Goal: Task Accomplishment & Management: Manage account settings

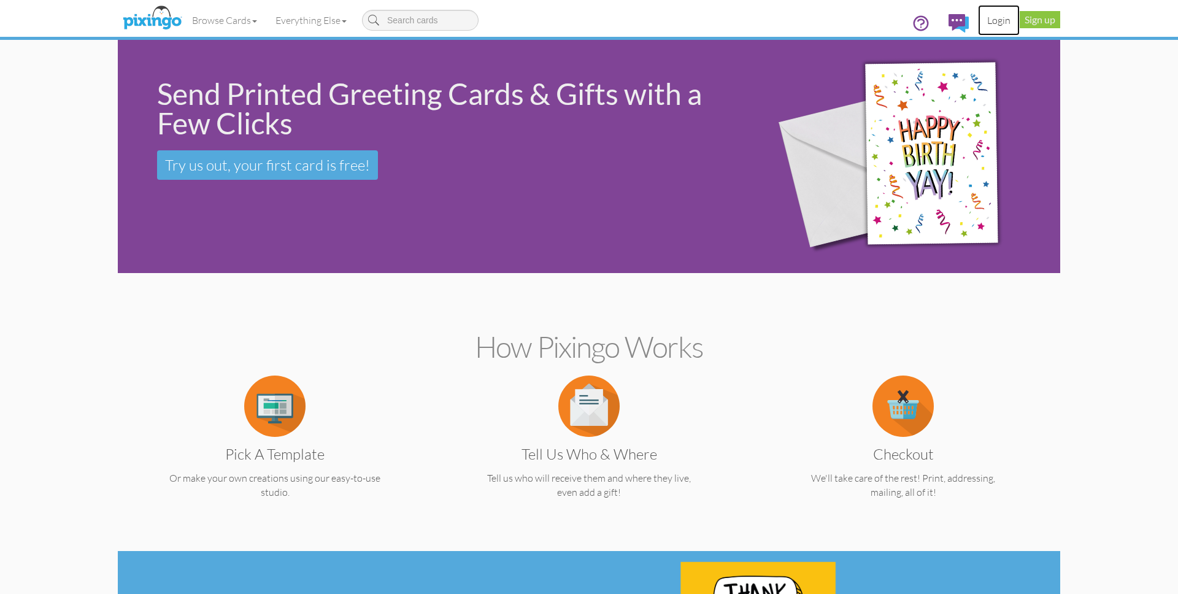
click at [996, 22] on link "Login" at bounding box center [999, 20] width 42 height 31
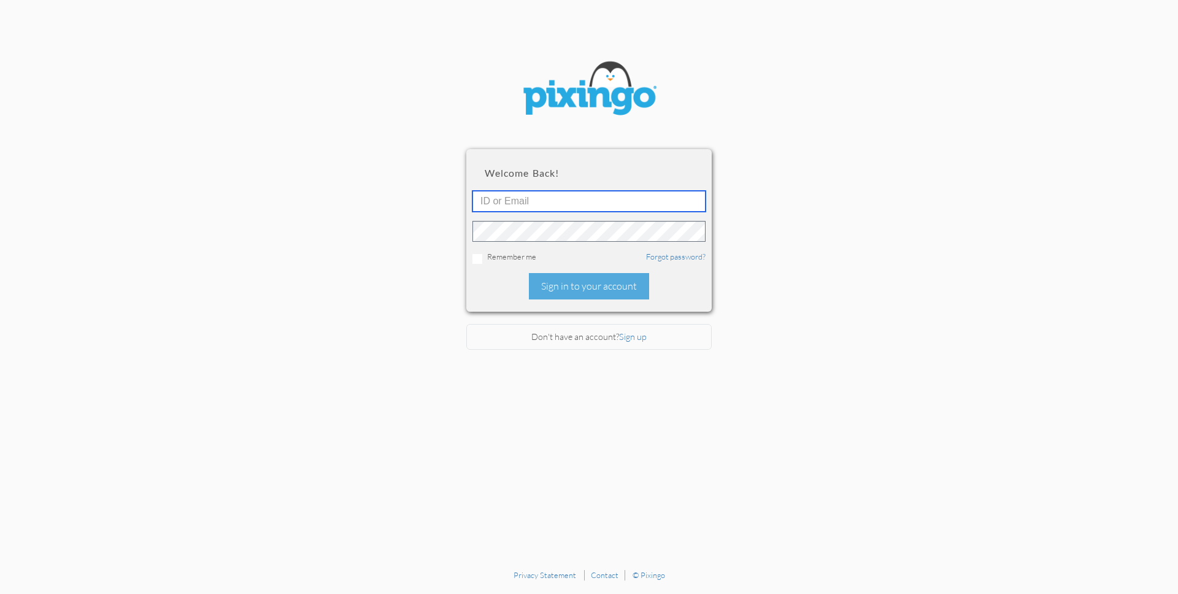
type input "1644"
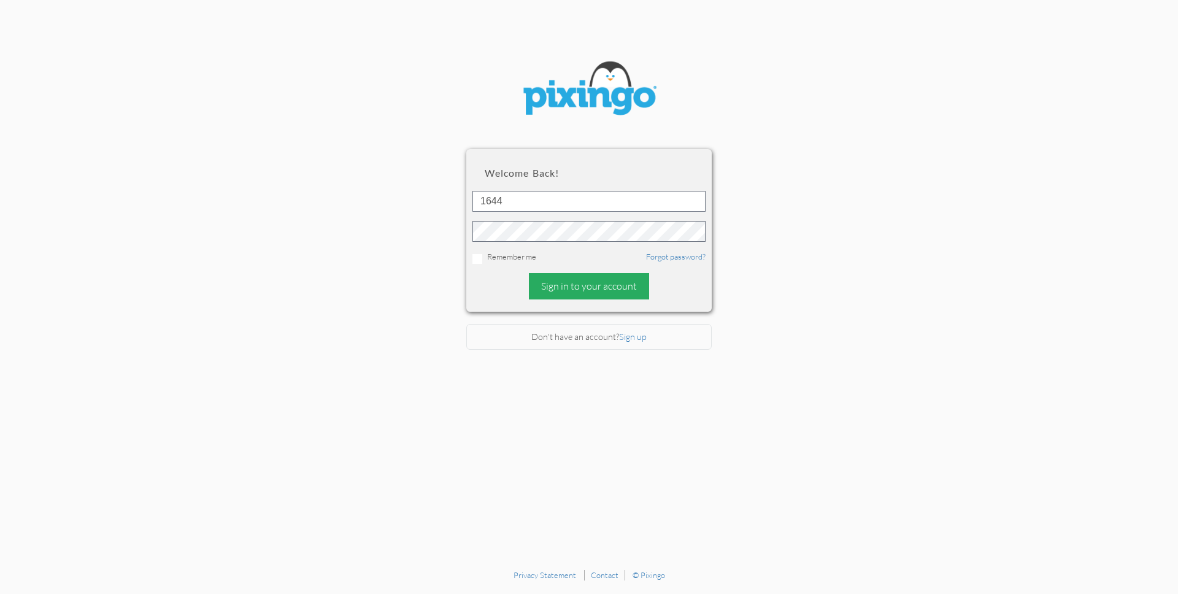
click at [564, 277] on div "Sign in to your account" at bounding box center [589, 286] width 120 height 26
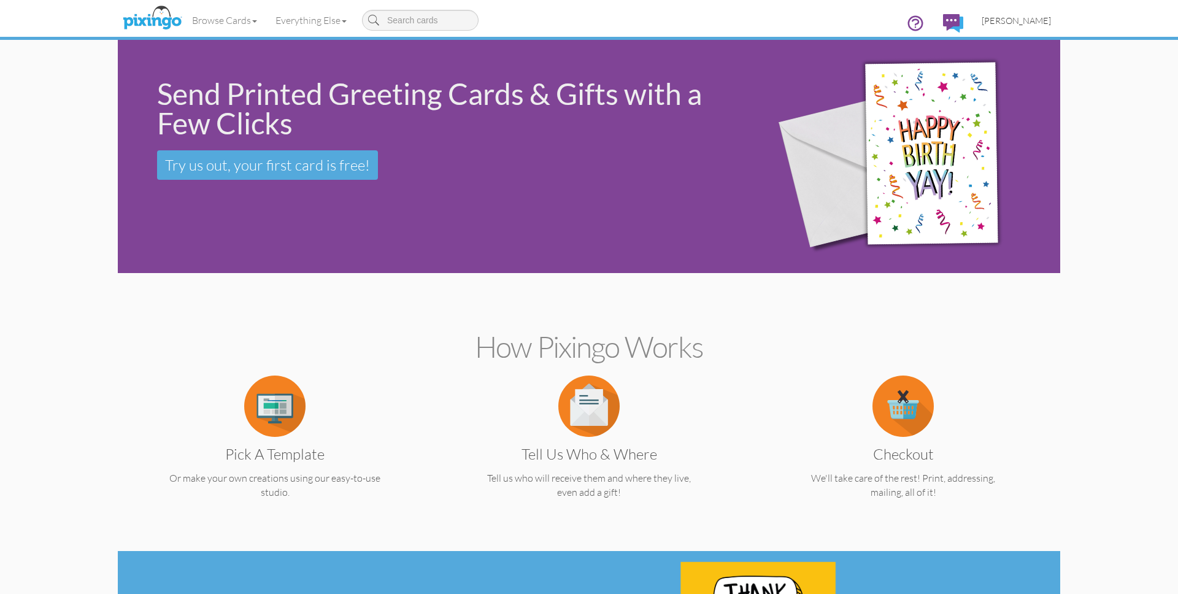
click at [1026, 18] on span "[PERSON_NAME]" at bounding box center [1016, 20] width 69 height 10
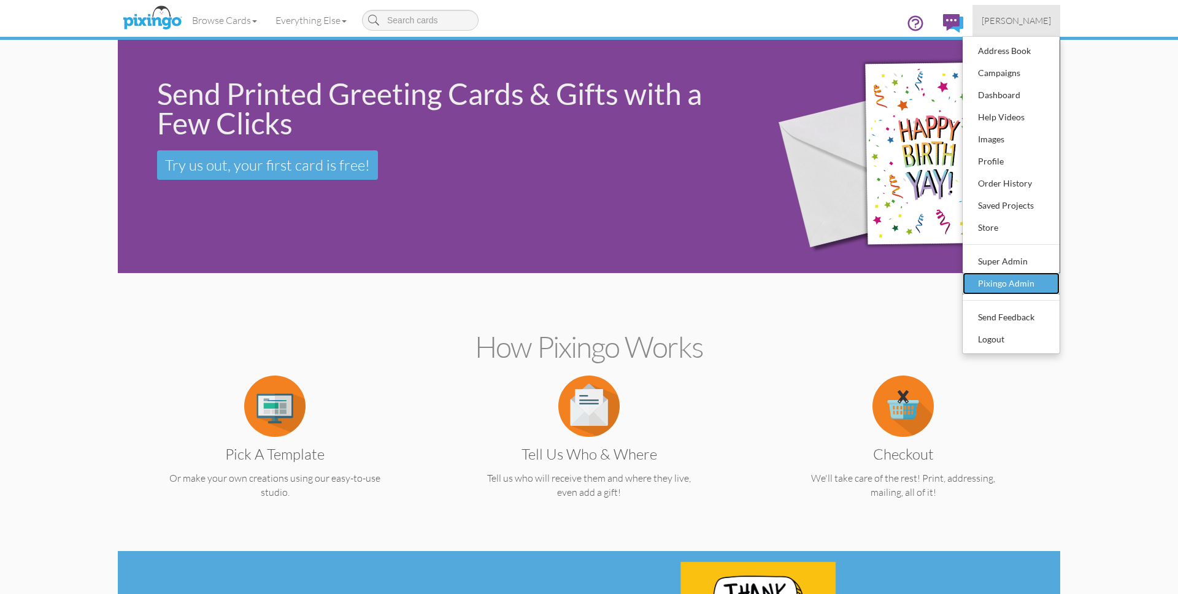
click at [1010, 278] on div "Pixingo Admin" at bounding box center [1011, 283] width 72 height 18
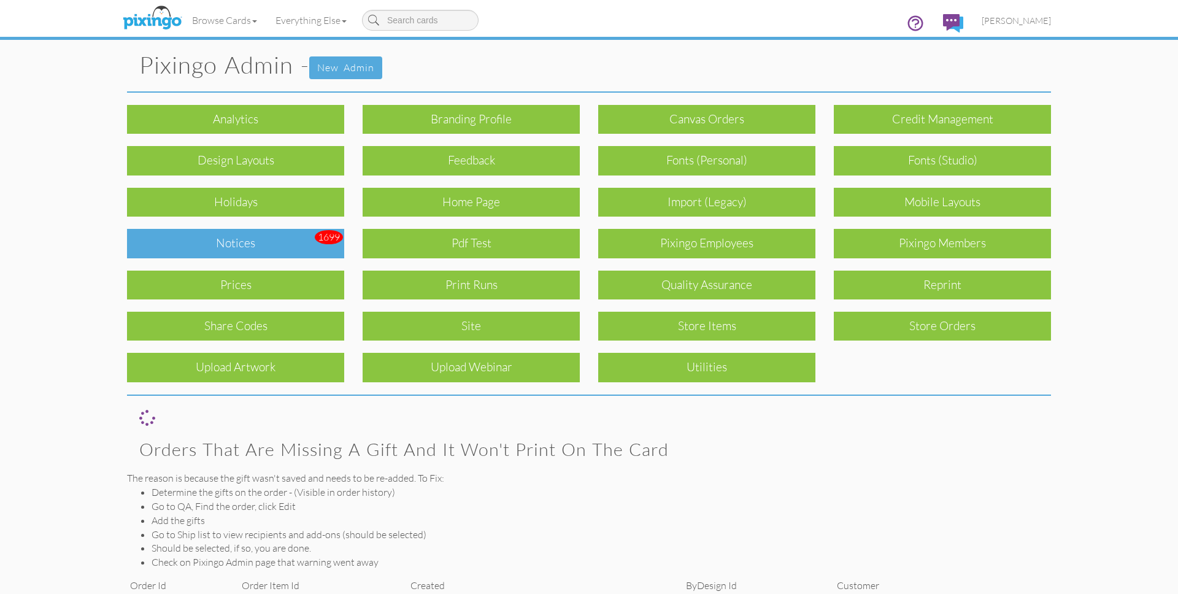
click at [223, 235] on div "Notices" at bounding box center [235, 243] width 217 height 29
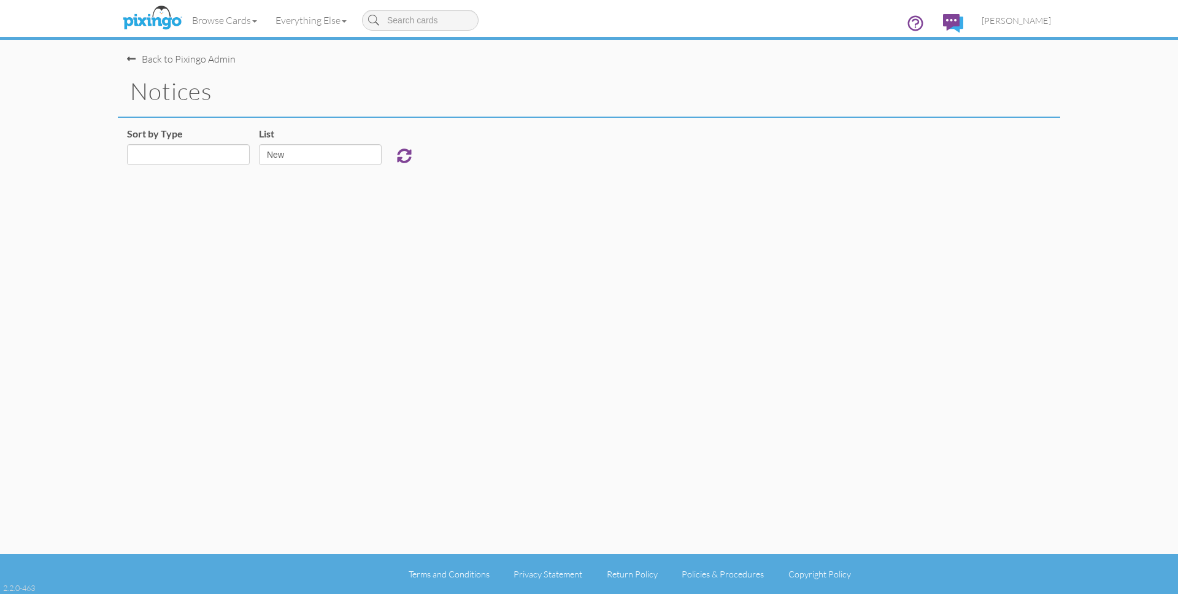
select select "object:925"
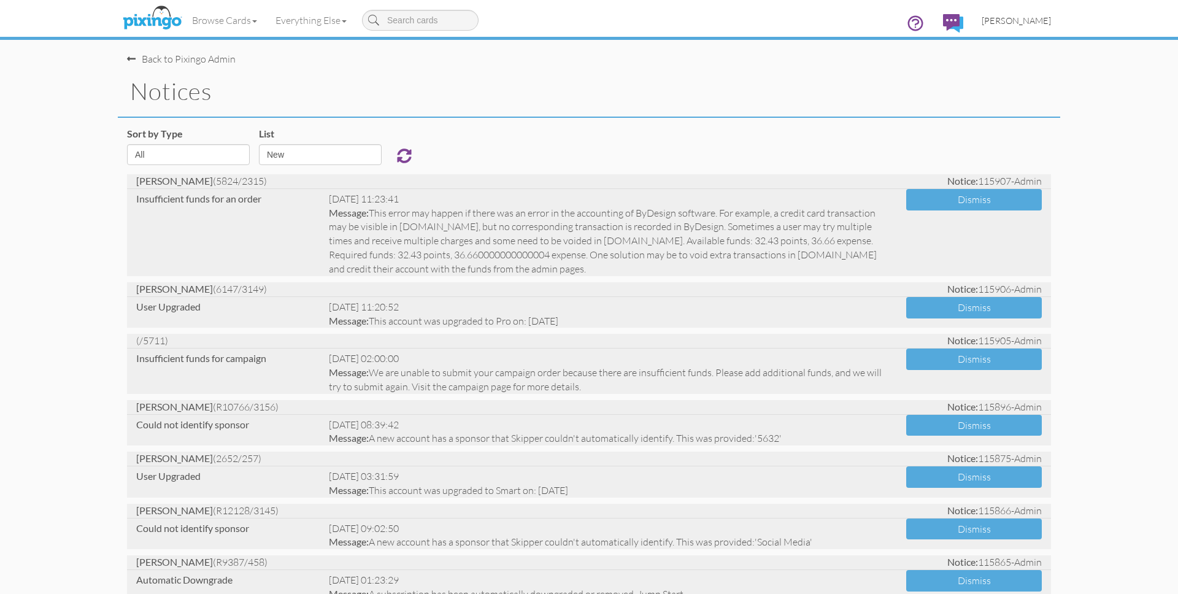
click at [999, 21] on link "[PERSON_NAME]" at bounding box center [1016, 20] width 88 height 31
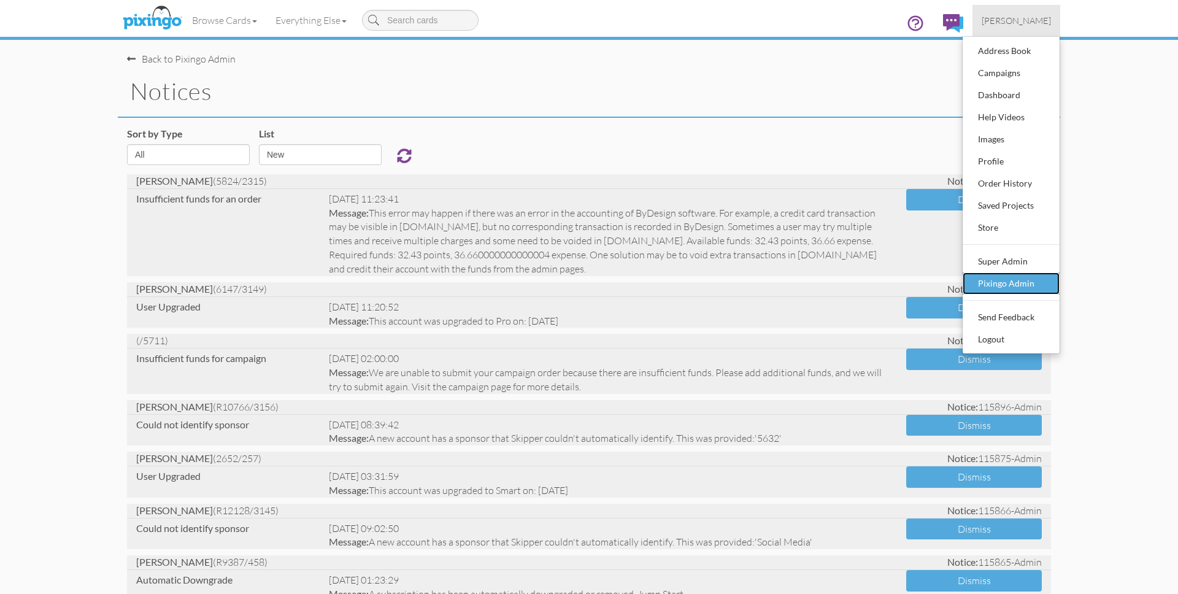
click at [1005, 279] on div "Pixingo Admin" at bounding box center [1011, 283] width 72 height 18
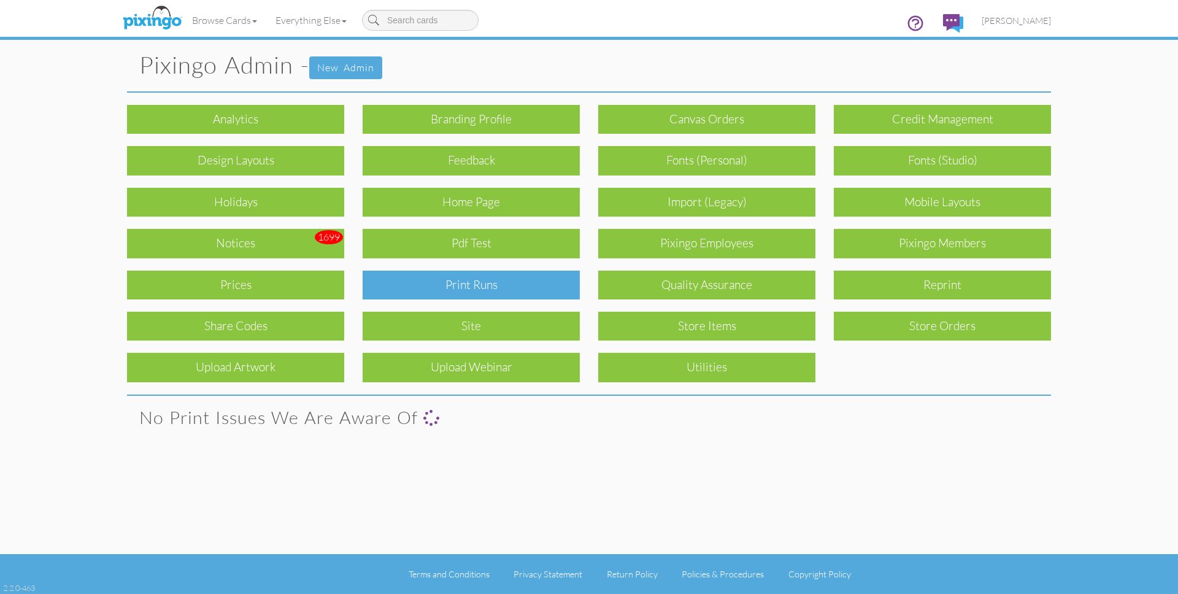
click at [477, 277] on div "Print Runs" at bounding box center [471, 285] width 217 height 29
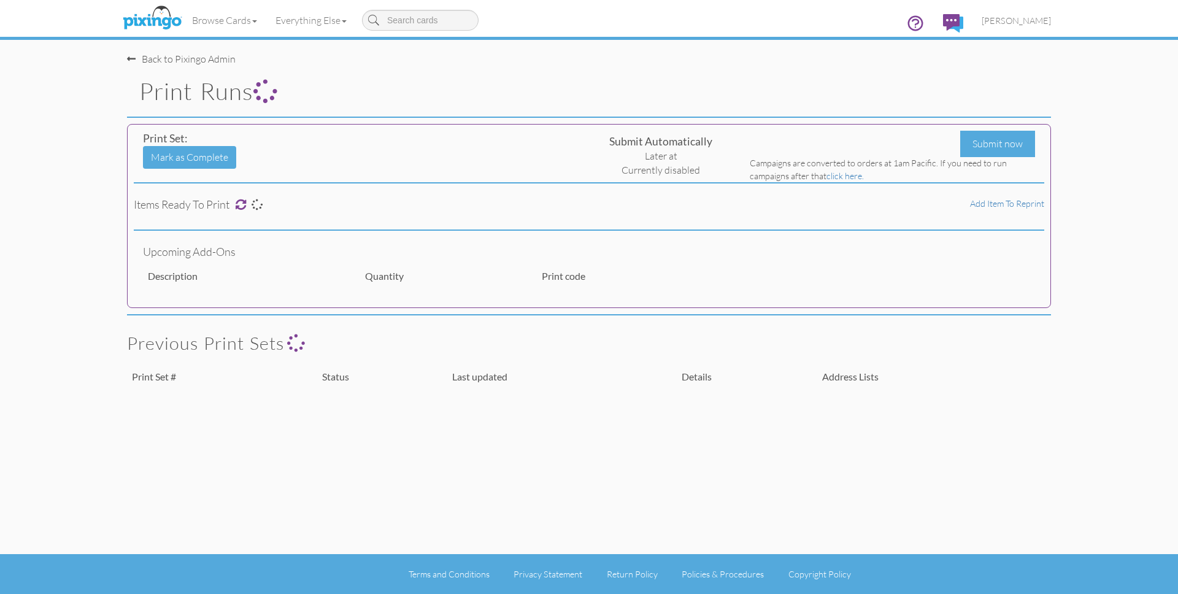
click at [531, 75] on div "Back to Pixingo Admin Print Runs Print Set: Mark as Complete Submit Automatical…" at bounding box center [589, 277] width 942 height 554
click at [158, 17] on img at bounding box center [152, 18] width 65 height 31
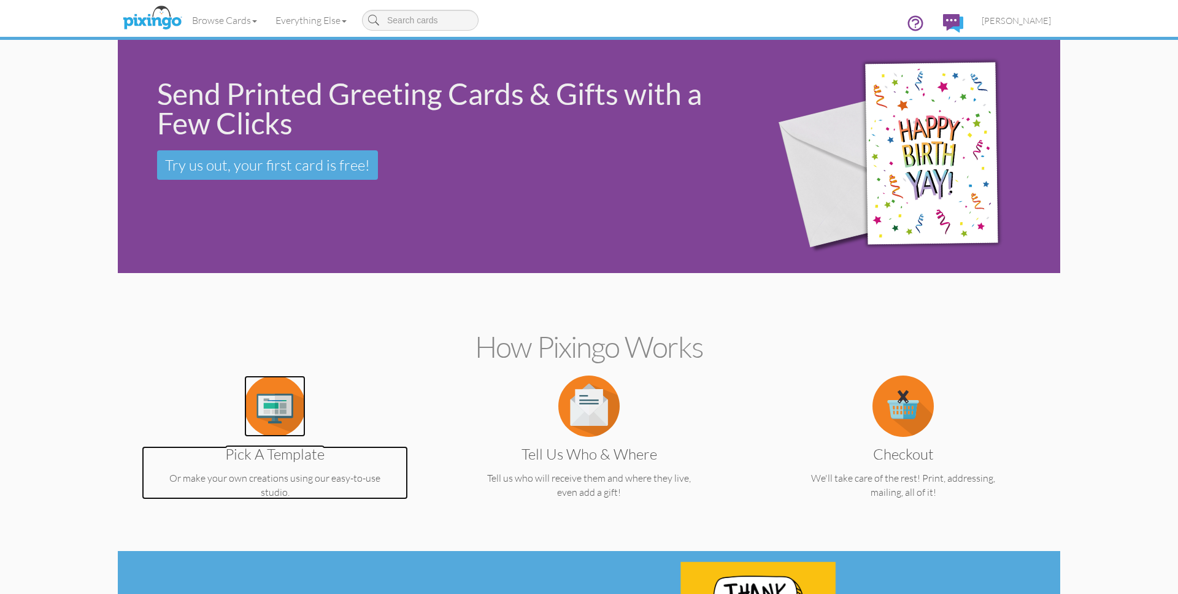
click at [291, 388] on img at bounding box center [274, 405] width 61 height 61
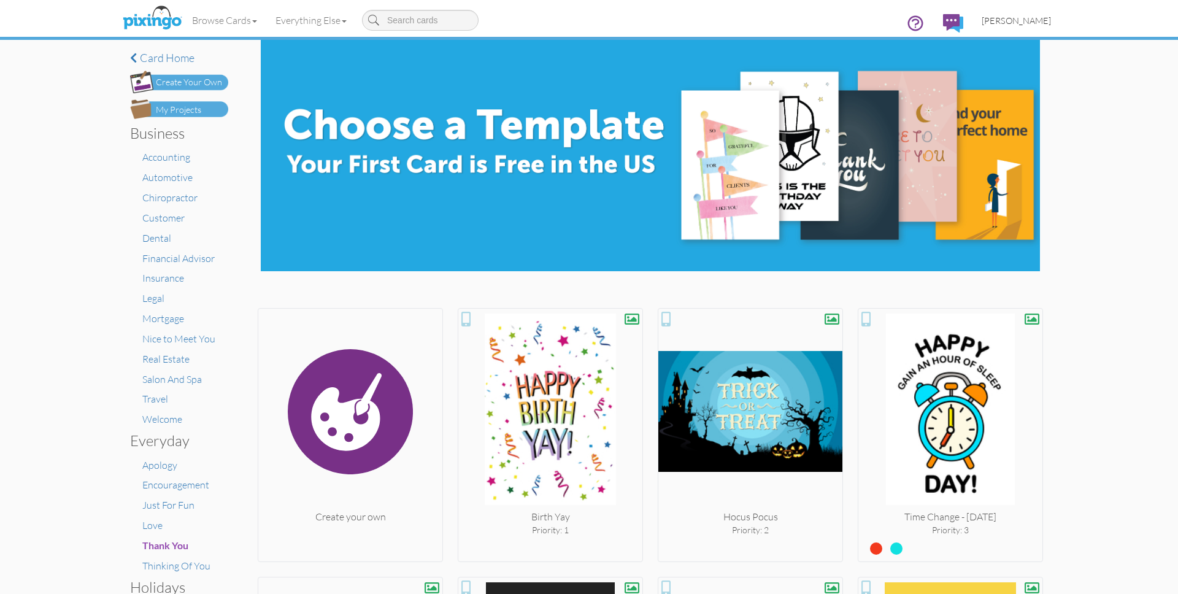
click at [1020, 21] on span "[PERSON_NAME]" at bounding box center [1016, 20] width 69 height 10
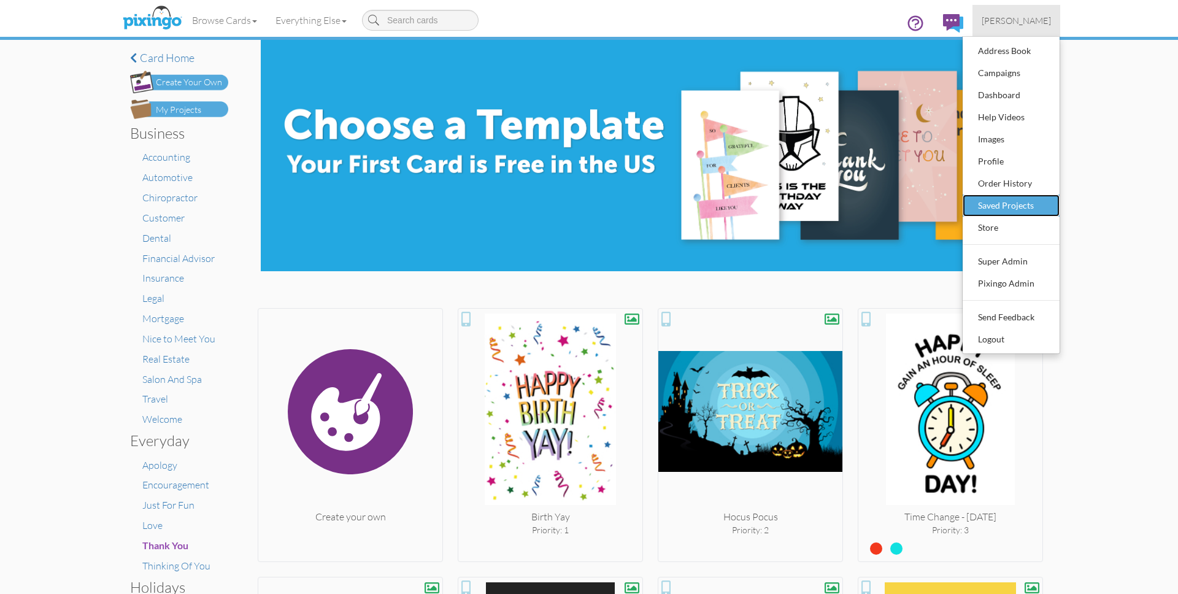
click at [1005, 204] on div "Saved Projects" at bounding box center [1011, 205] width 72 height 18
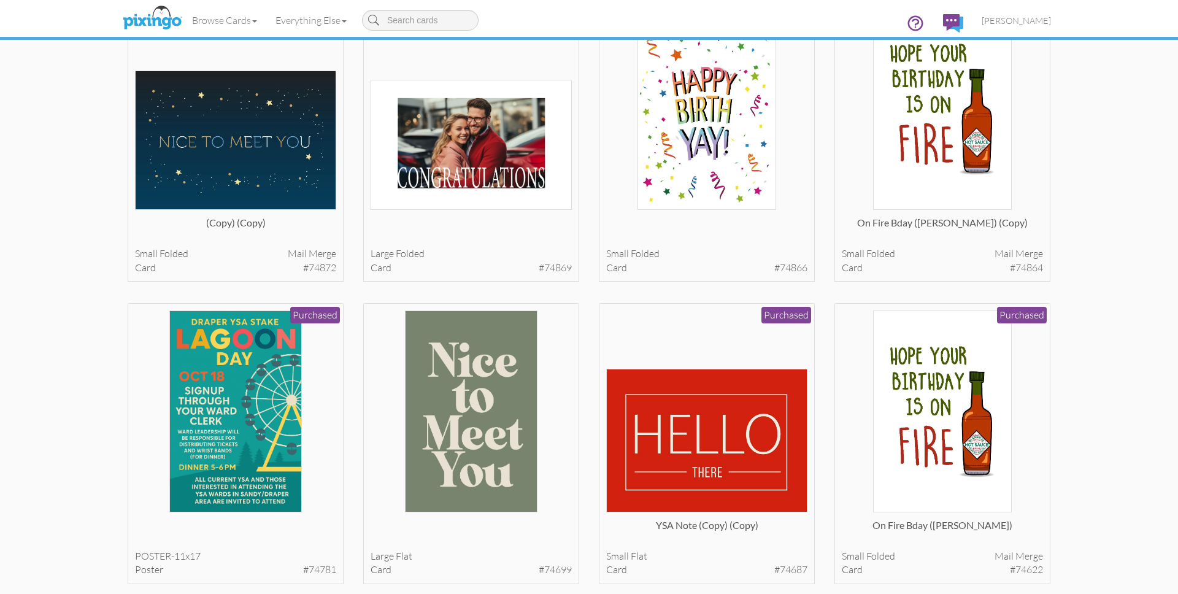
scroll to position [729, 0]
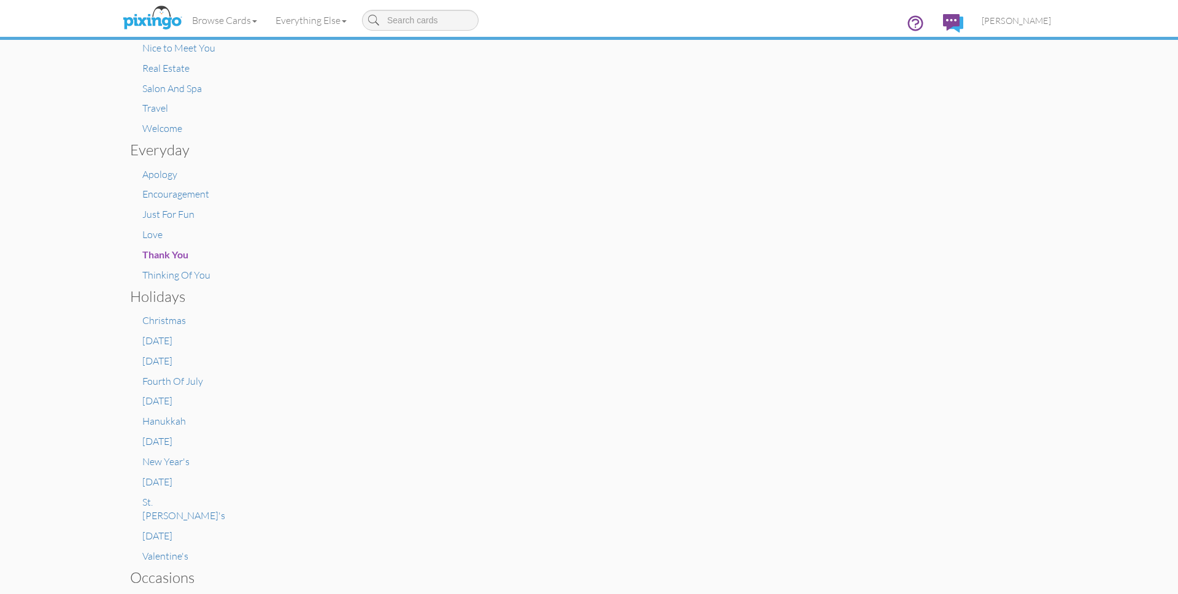
scroll to position [511, 0]
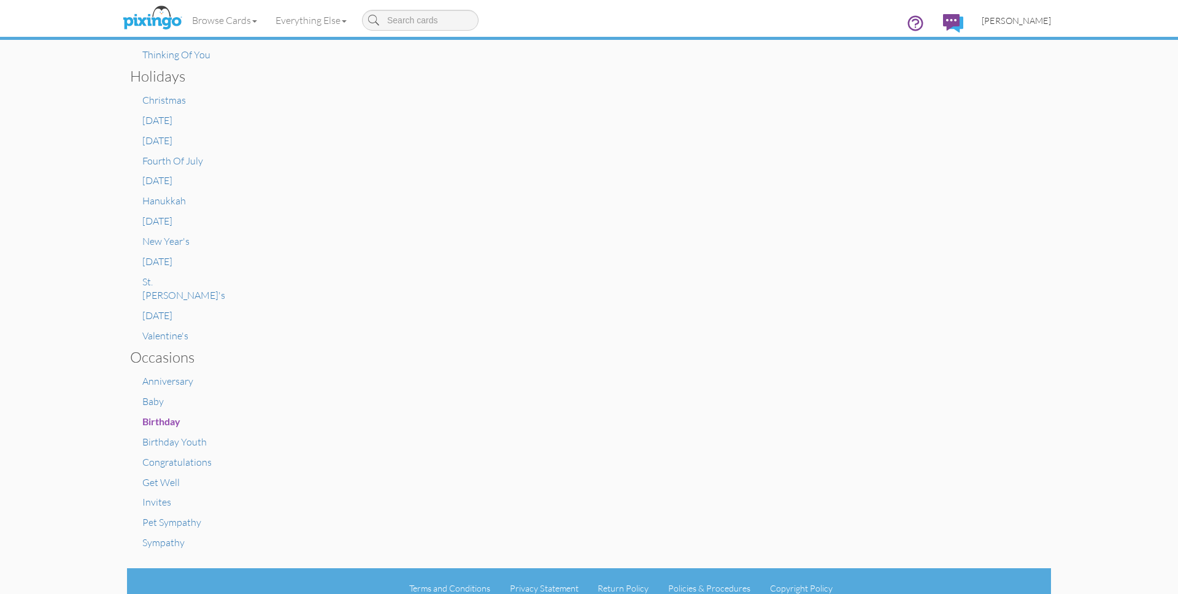
click at [1021, 23] on span "[PERSON_NAME]" at bounding box center [1016, 20] width 69 height 10
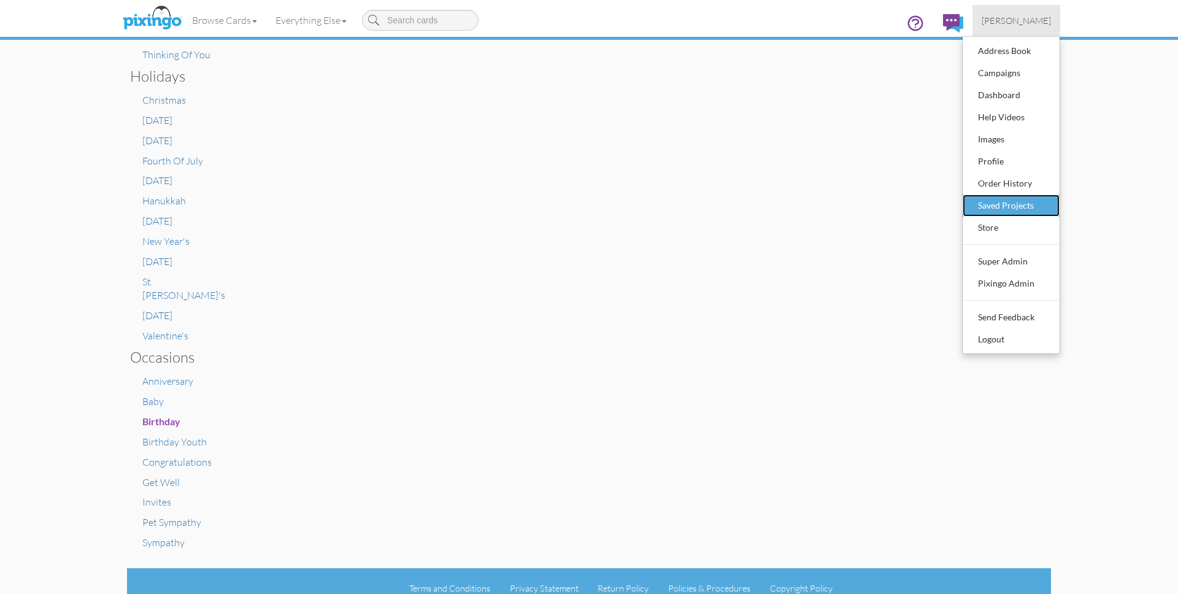
click at [1001, 206] on div "Saved Projects" at bounding box center [1011, 205] width 72 height 18
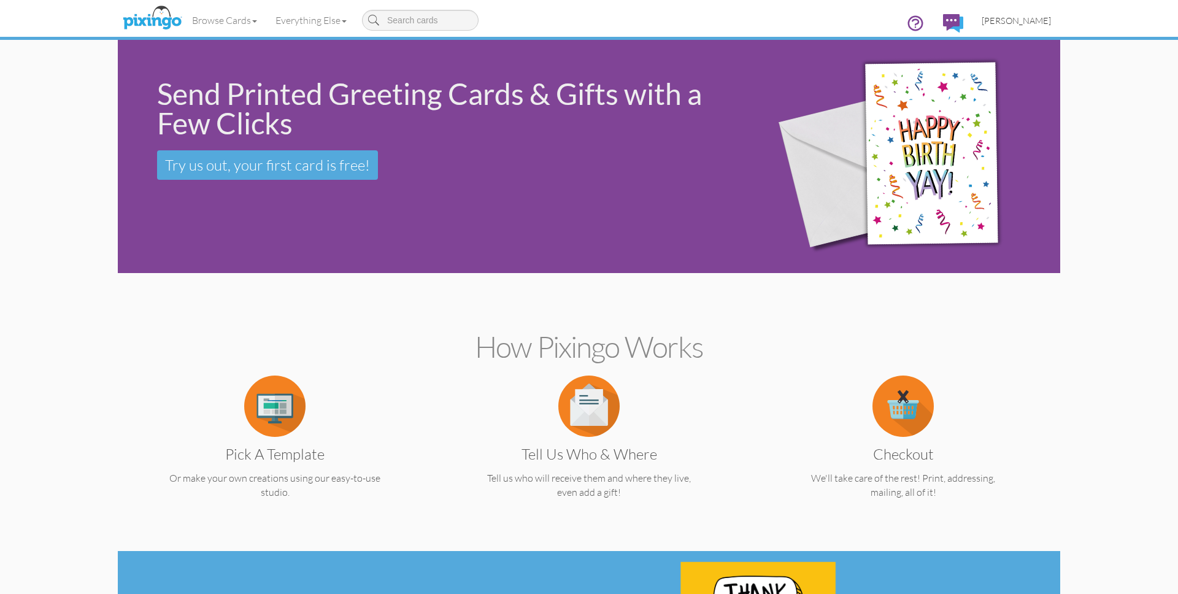
click at [1017, 19] on span "[PERSON_NAME]" at bounding box center [1016, 20] width 69 height 10
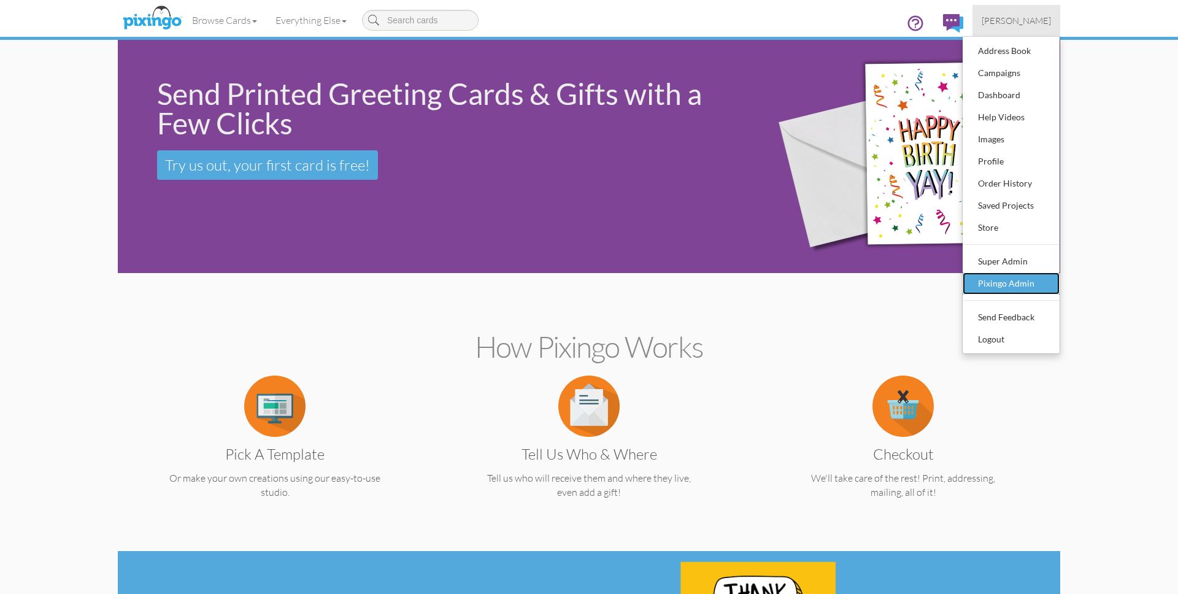
click at [1016, 285] on div "Pixingo Admin" at bounding box center [1011, 283] width 72 height 18
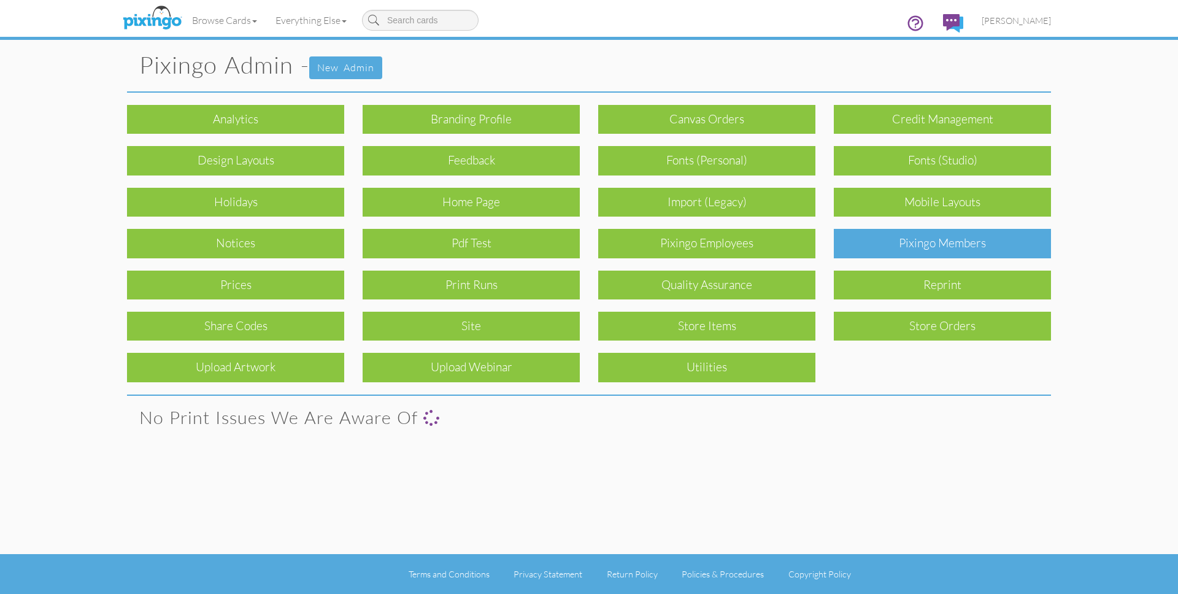
click at [965, 239] on div "Pixingo Members" at bounding box center [942, 243] width 217 height 29
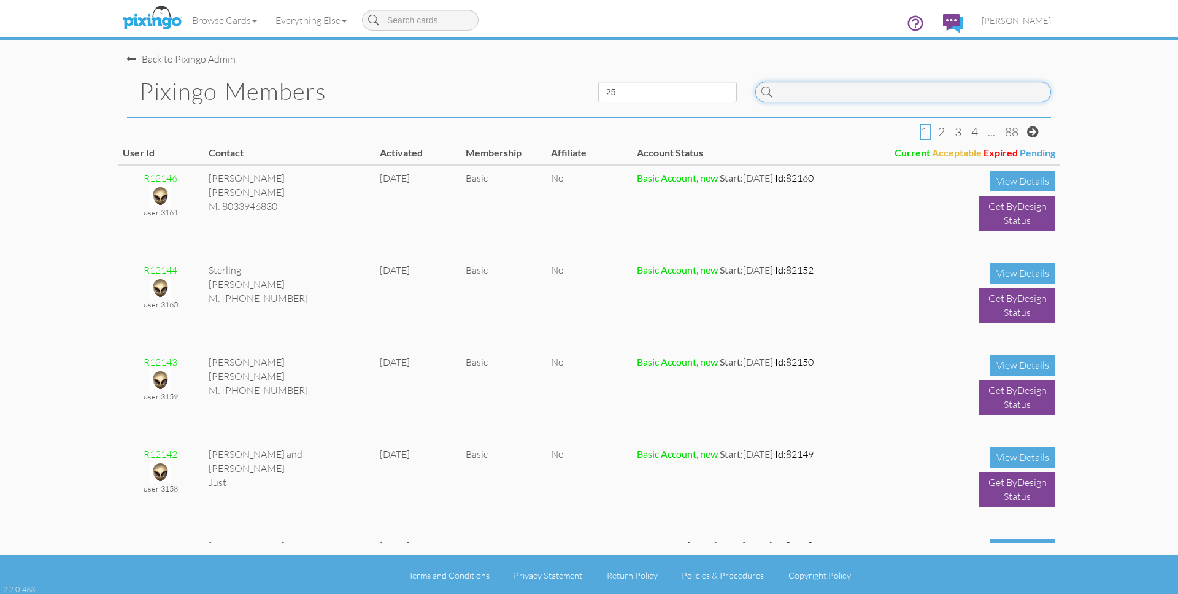
click at [844, 92] on input at bounding box center [903, 92] width 296 height 21
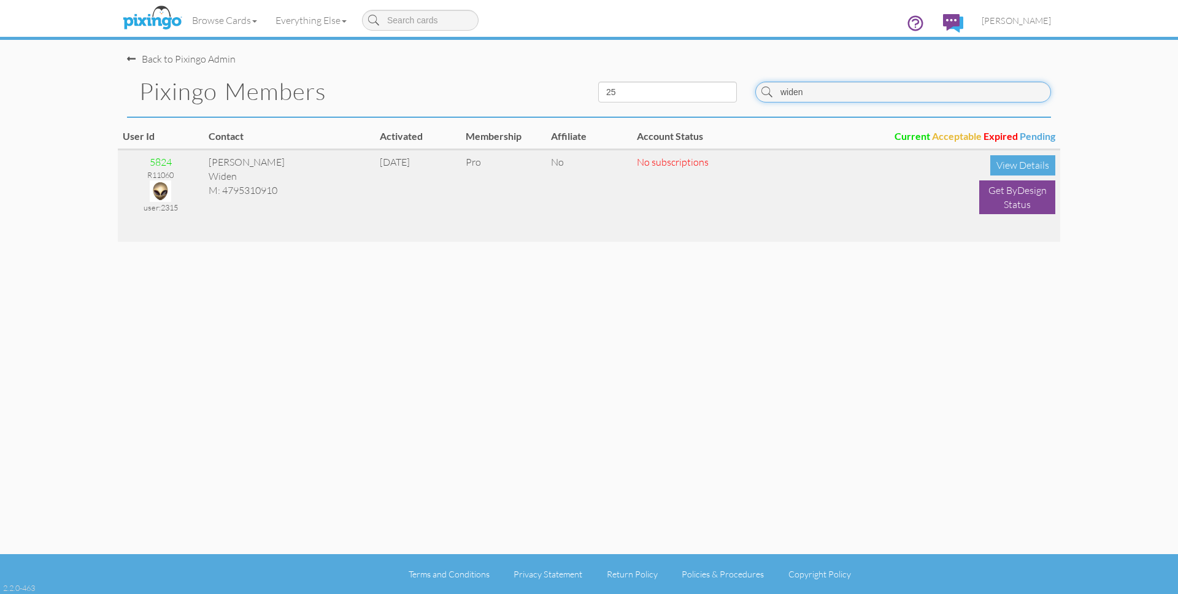
type input "widen"
click at [160, 190] on img at bounding box center [160, 190] width 21 height 21
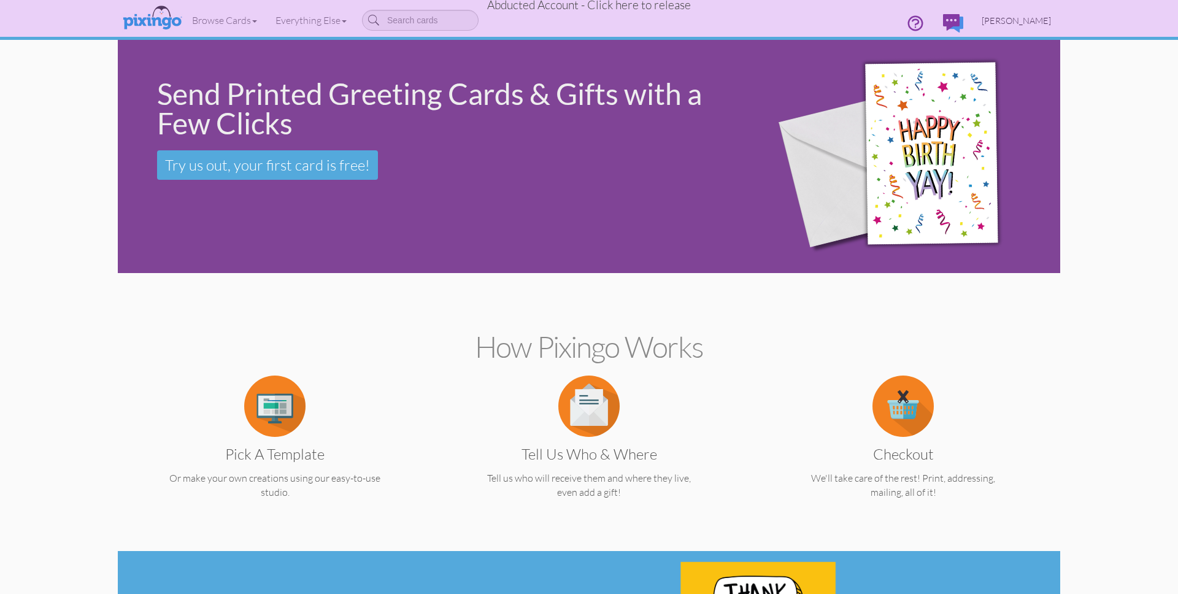
click at [1034, 19] on span "[PERSON_NAME]" at bounding box center [1016, 20] width 69 height 10
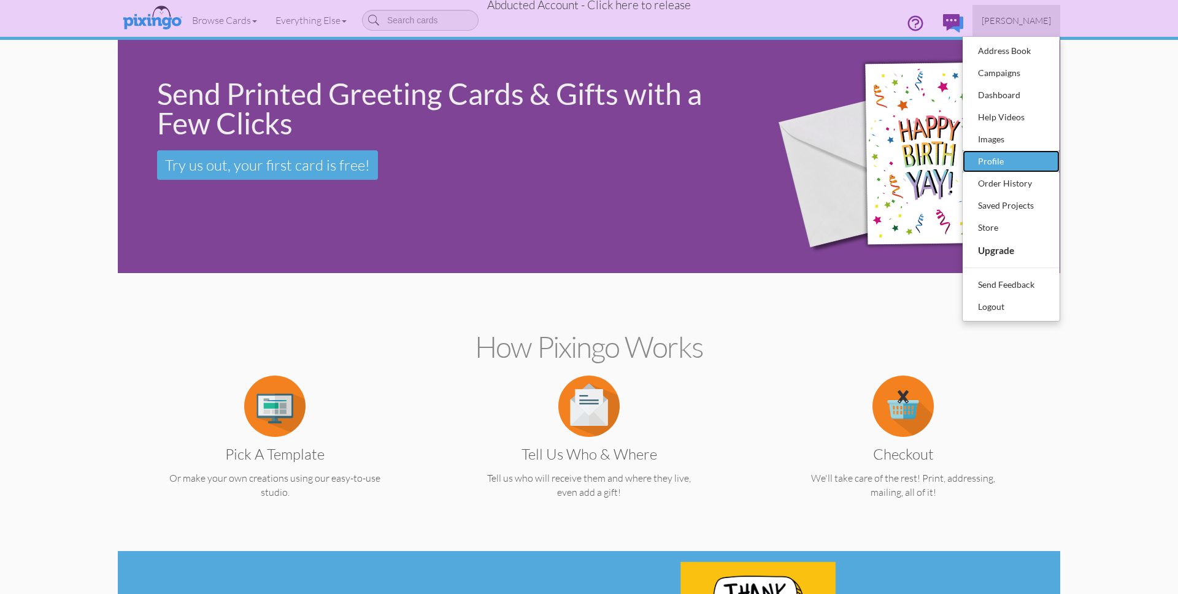
click at [1006, 156] on div "Profile" at bounding box center [1011, 161] width 72 height 18
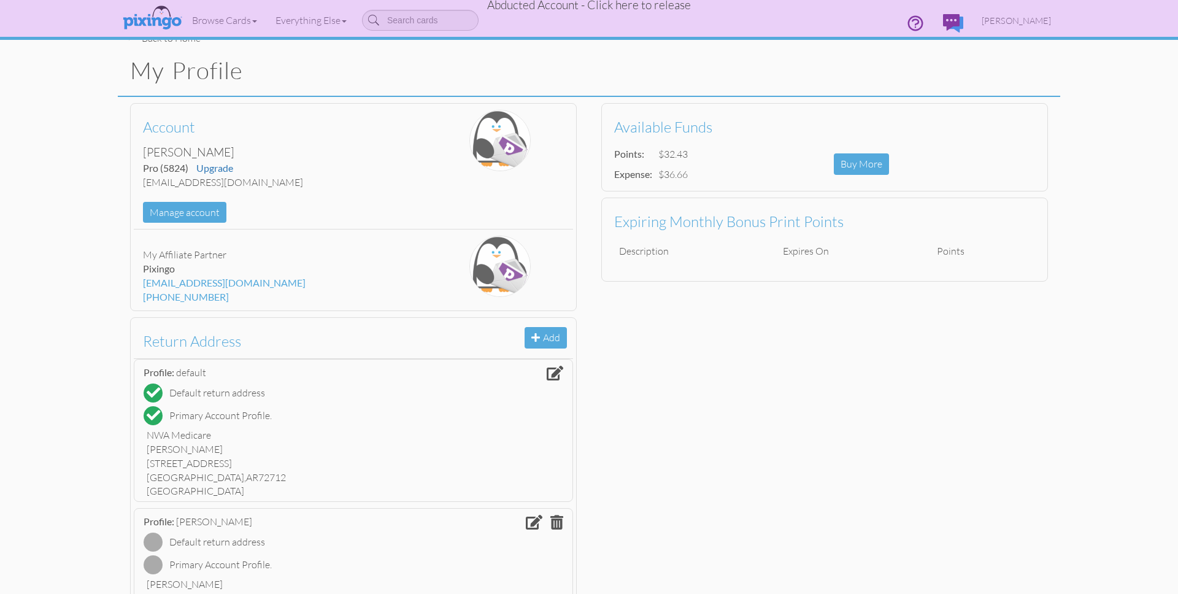
scroll to position [16, 0]
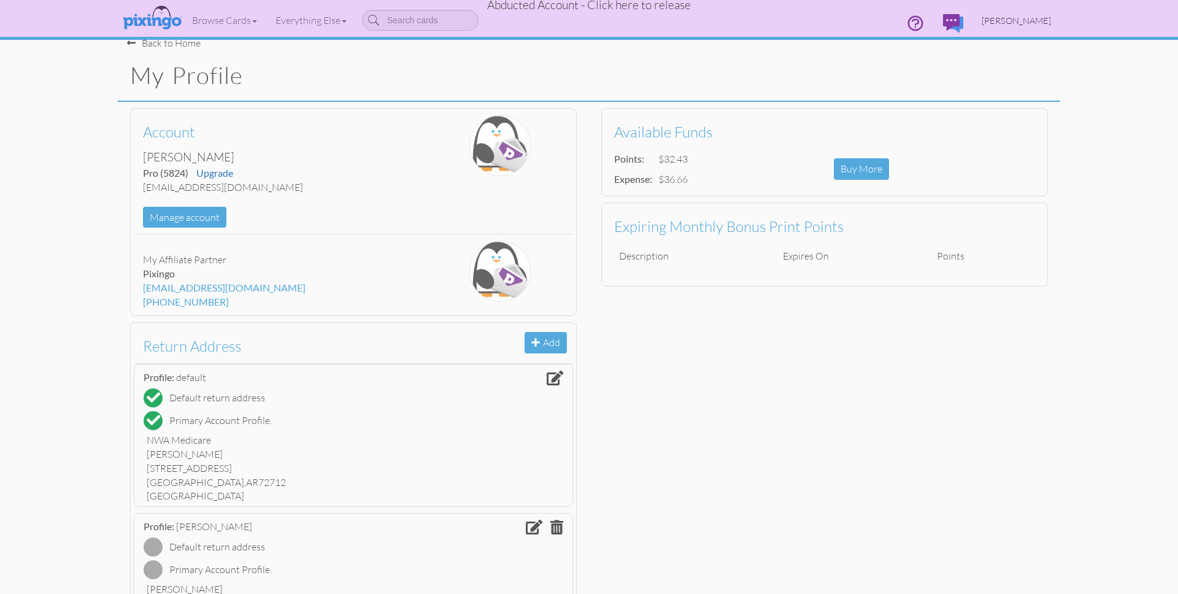
click at [1023, 20] on span "[PERSON_NAME]" at bounding box center [1016, 20] width 69 height 10
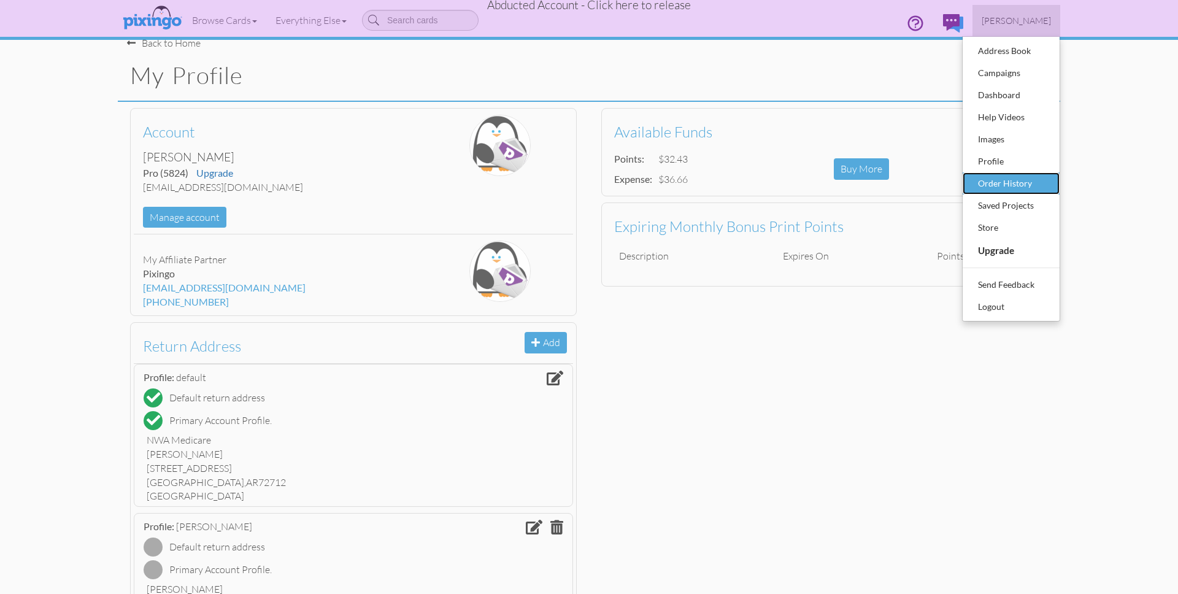
click at [1013, 182] on div "Order History" at bounding box center [1011, 183] width 72 height 18
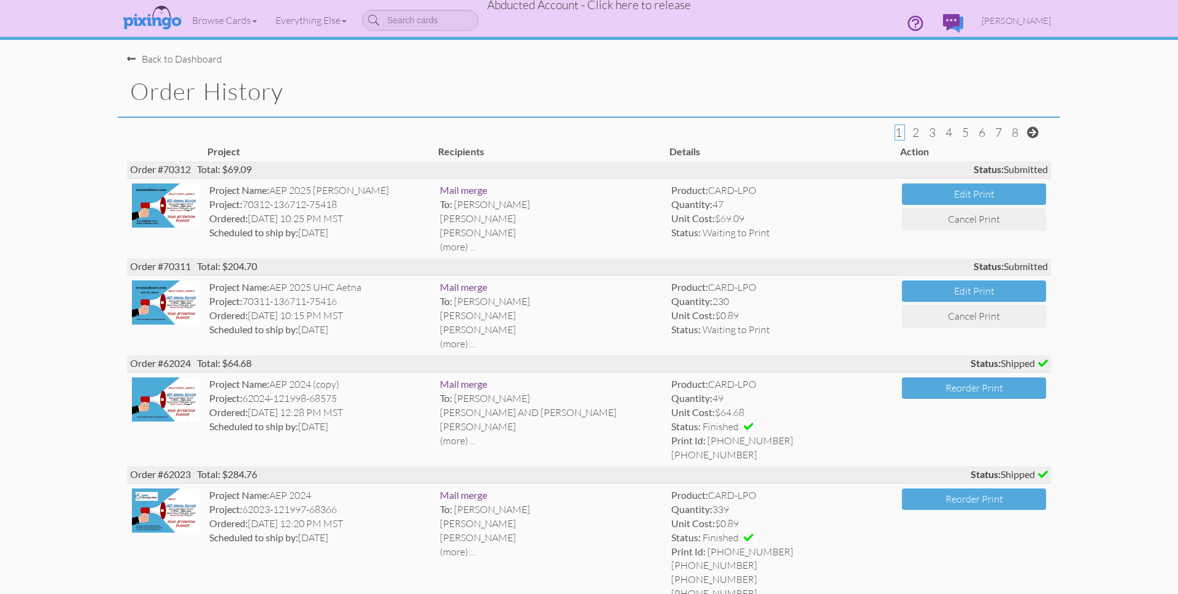
click at [643, 4] on span "Abducted Account - Click here to release" at bounding box center [589, 5] width 204 height 15
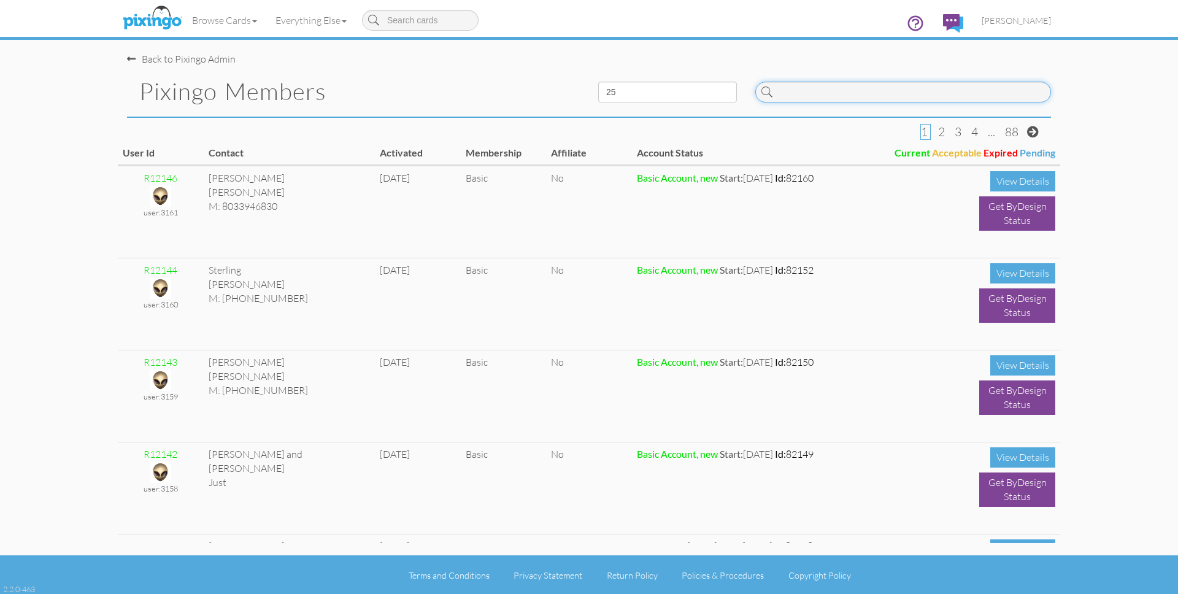
click at [824, 98] on input at bounding box center [903, 92] width 296 height 21
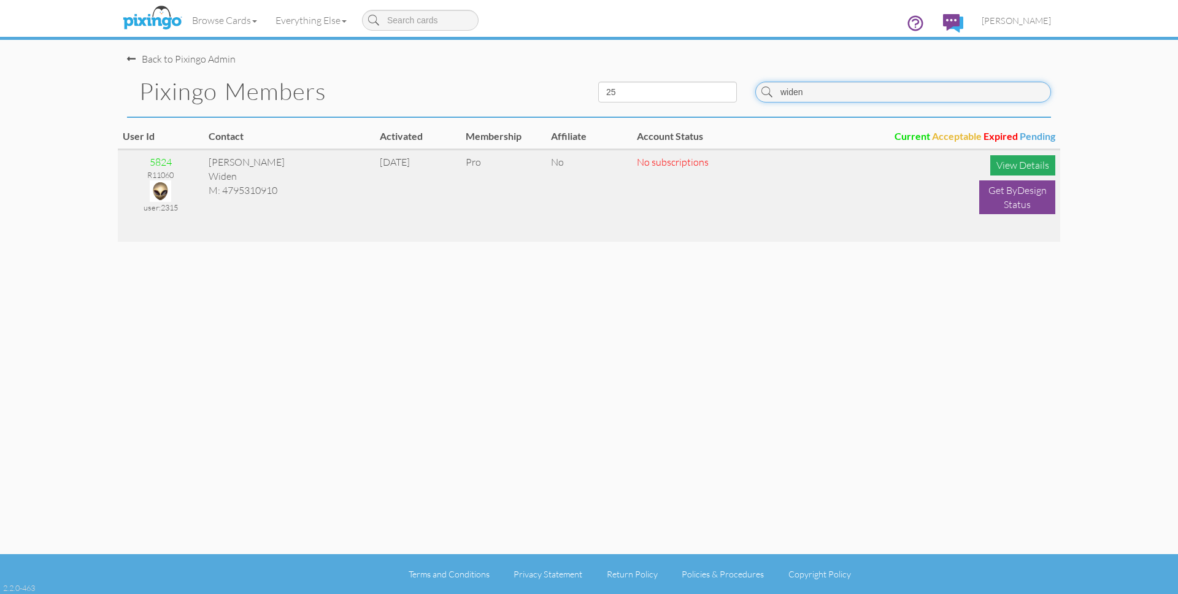
type input "widen"
click at [1022, 163] on div "View Details" at bounding box center [1022, 165] width 65 height 20
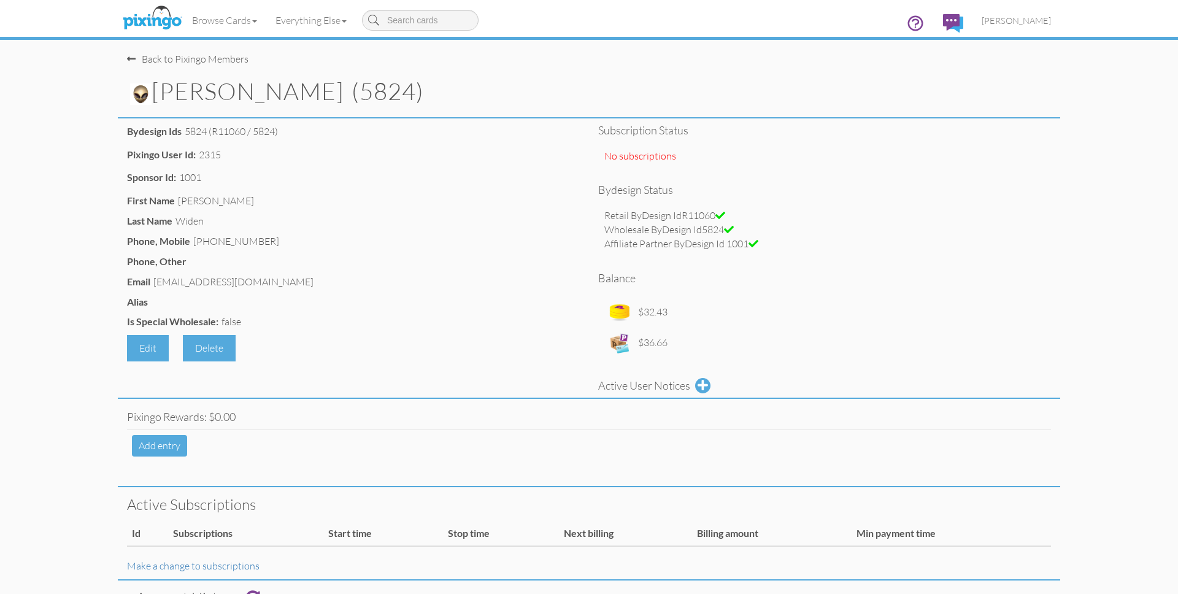
click at [171, 58] on div "Back to Pixingo Members" at bounding box center [187, 59] width 121 height 14
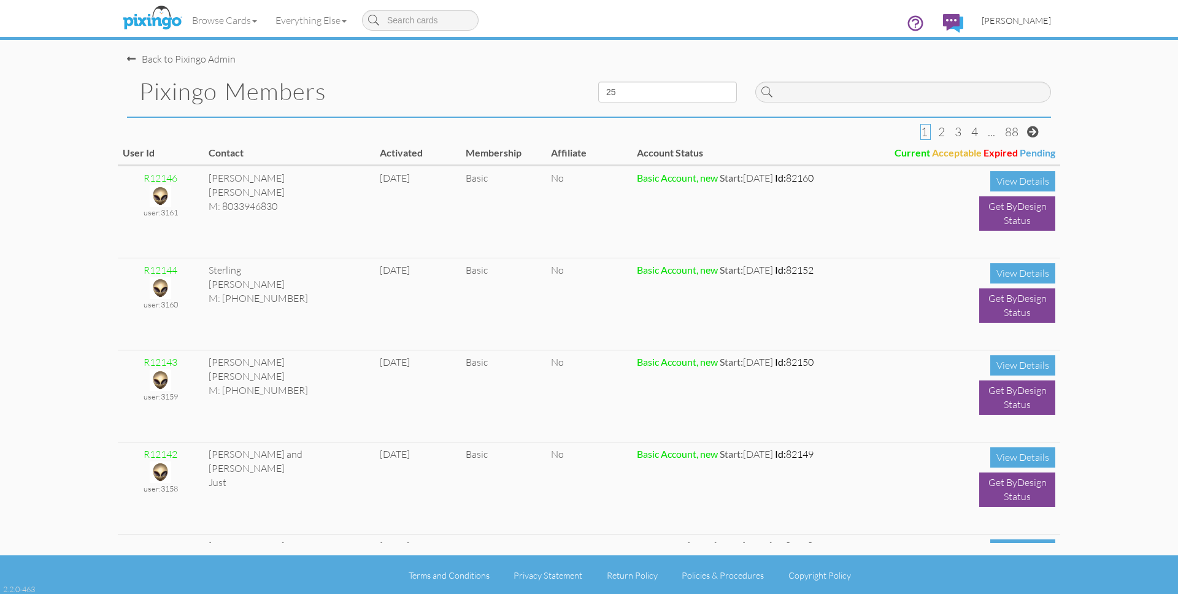
click at [1014, 17] on span "[PERSON_NAME]" at bounding box center [1016, 20] width 69 height 10
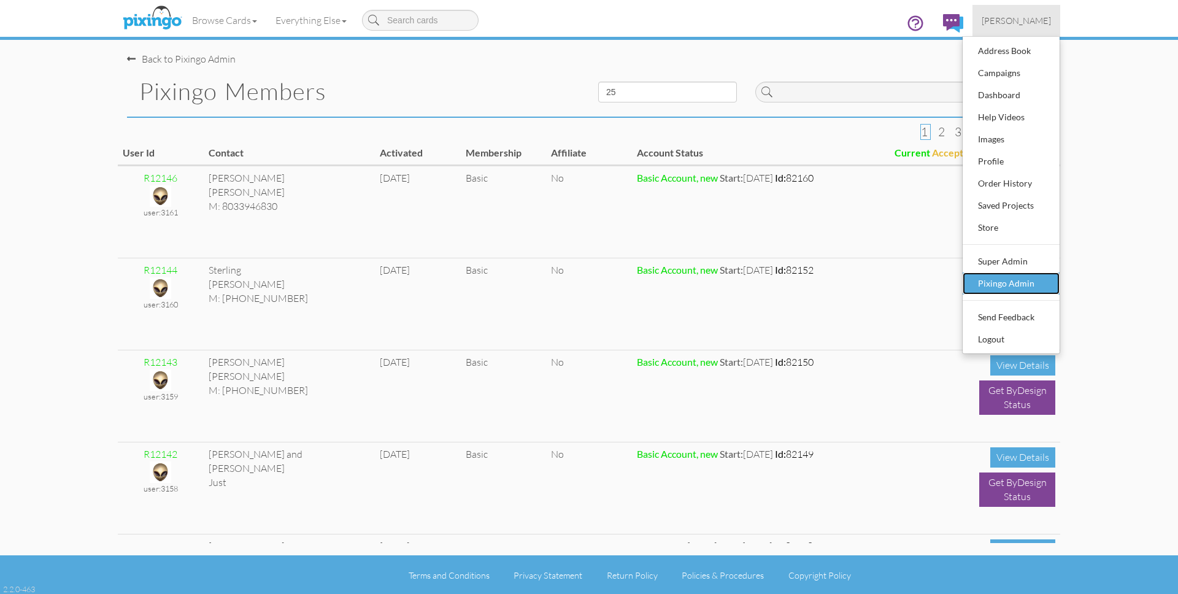
click at [1014, 285] on div "Pixingo Admin" at bounding box center [1011, 283] width 72 height 18
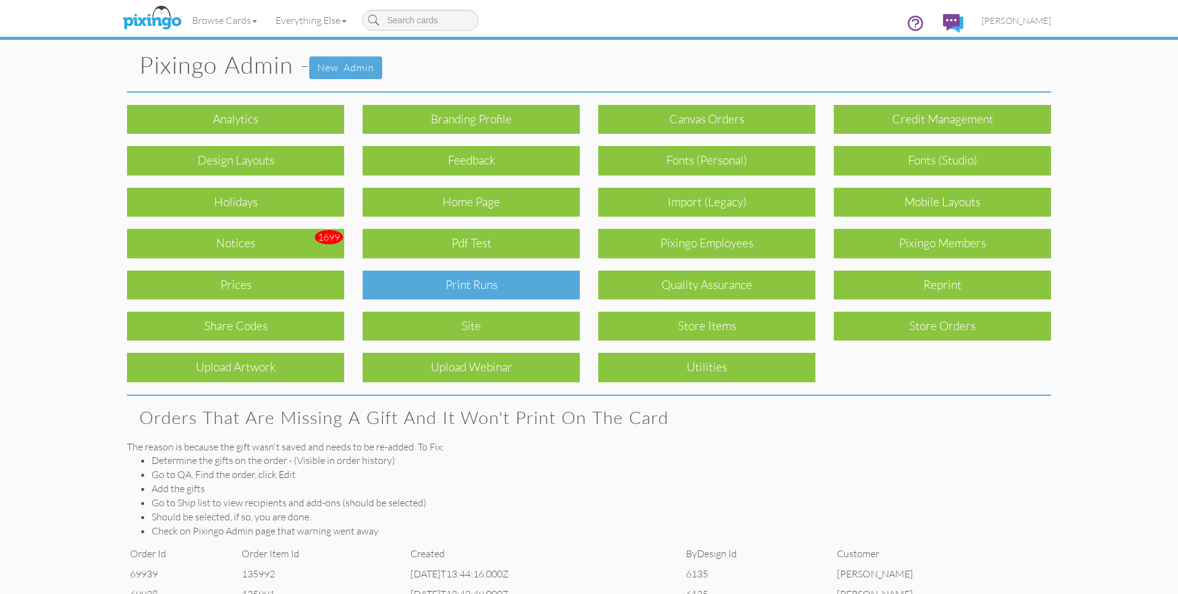
click at [510, 279] on div "Print Runs" at bounding box center [471, 285] width 217 height 29
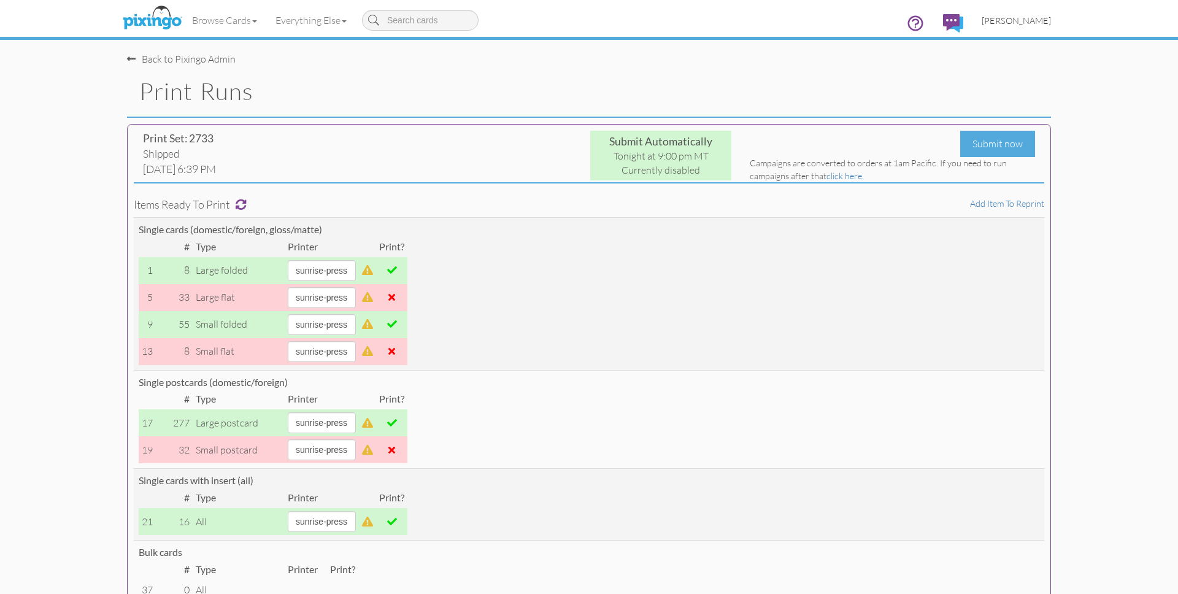
click at [1026, 27] on link "[PERSON_NAME]" at bounding box center [1016, 20] width 88 height 31
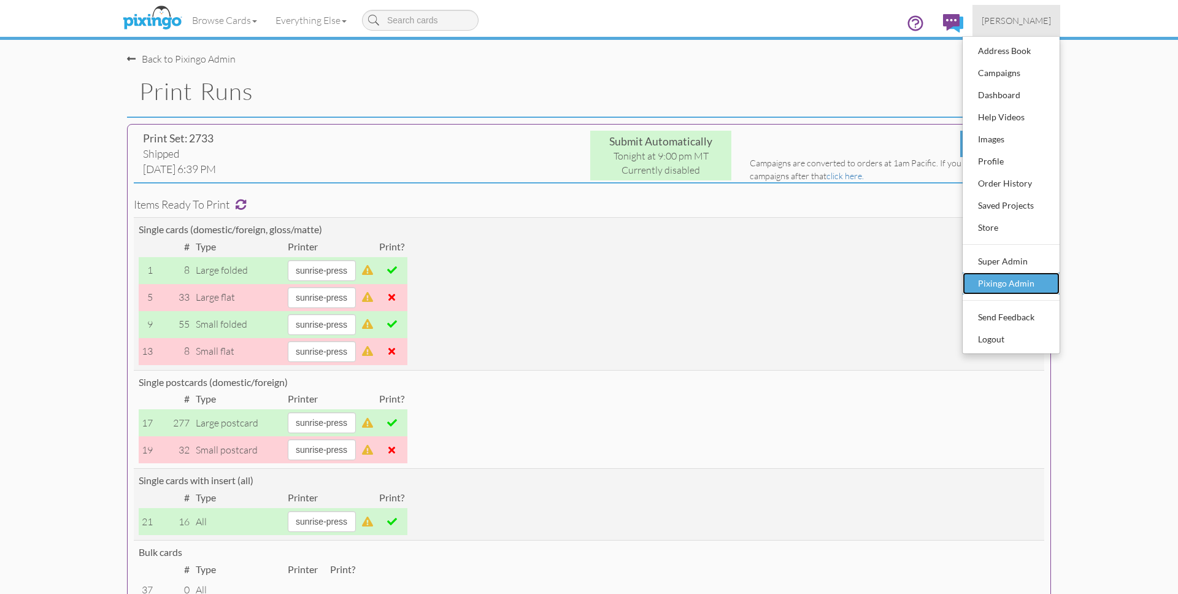
click at [1031, 279] on div "Pixingo Admin" at bounding box center [1011, 283] width 72 height 18
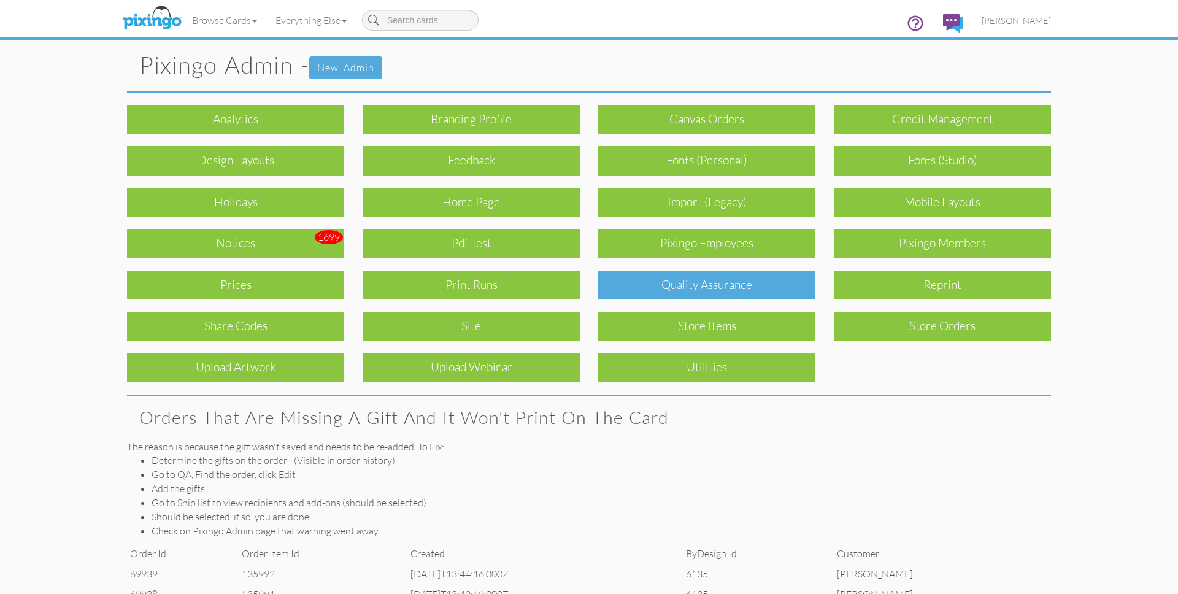
click at [758, 297] on div "Quality Assurance" at bounding box center [706, 285] width 217 height 29
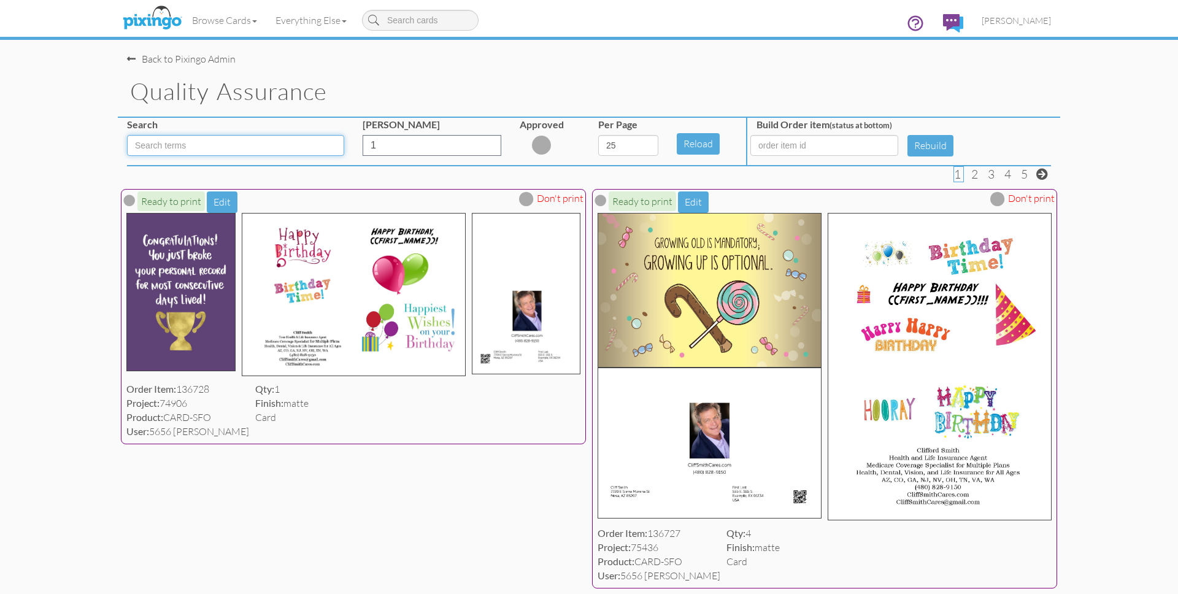
click at [189, 143] on input at bounding box center [235, 145] width 217 height 21
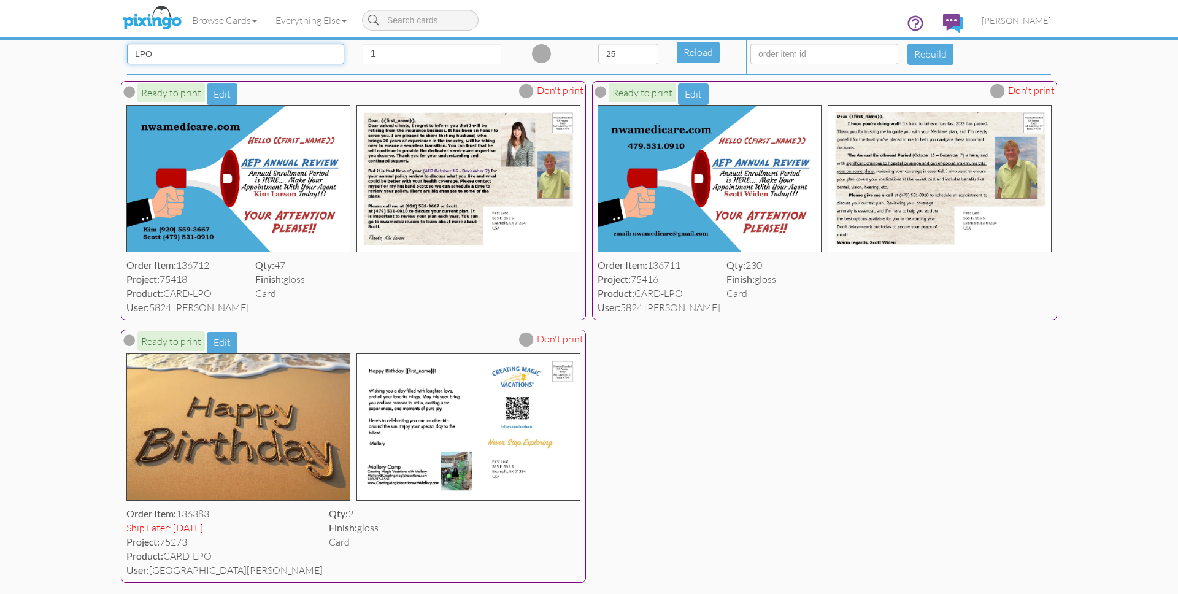
scroll to position [96, 0]
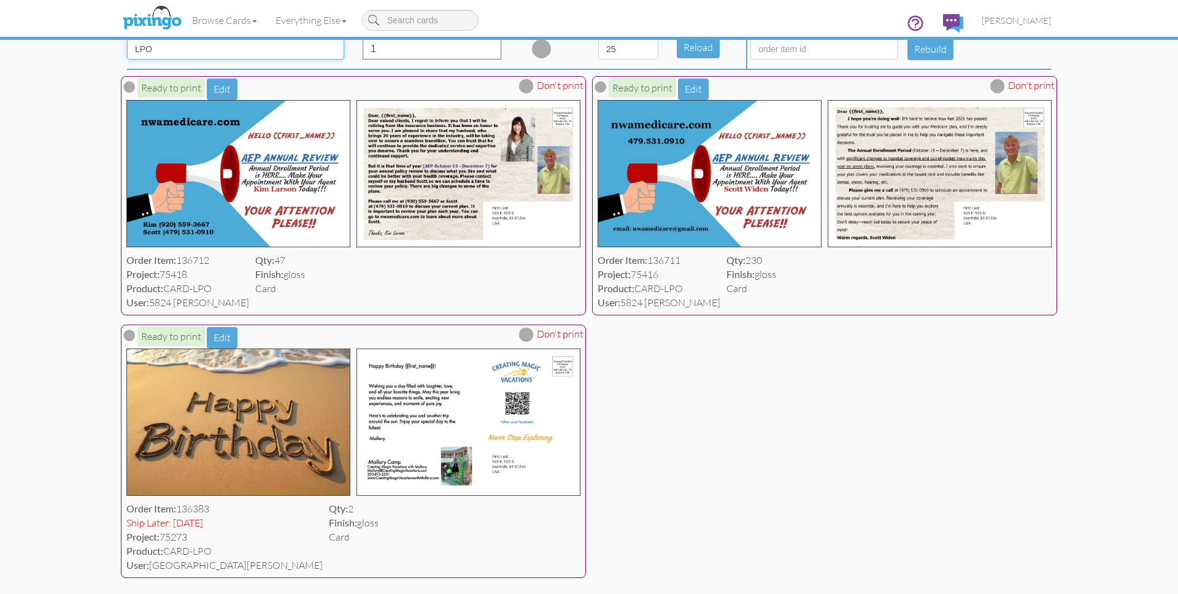
type input "LPO"
click at [527, 335] on span at bounding box center [526, 334] width 15 height 15
click at [529, 80] on span at bounding box center [526, 86] width 15 height 15
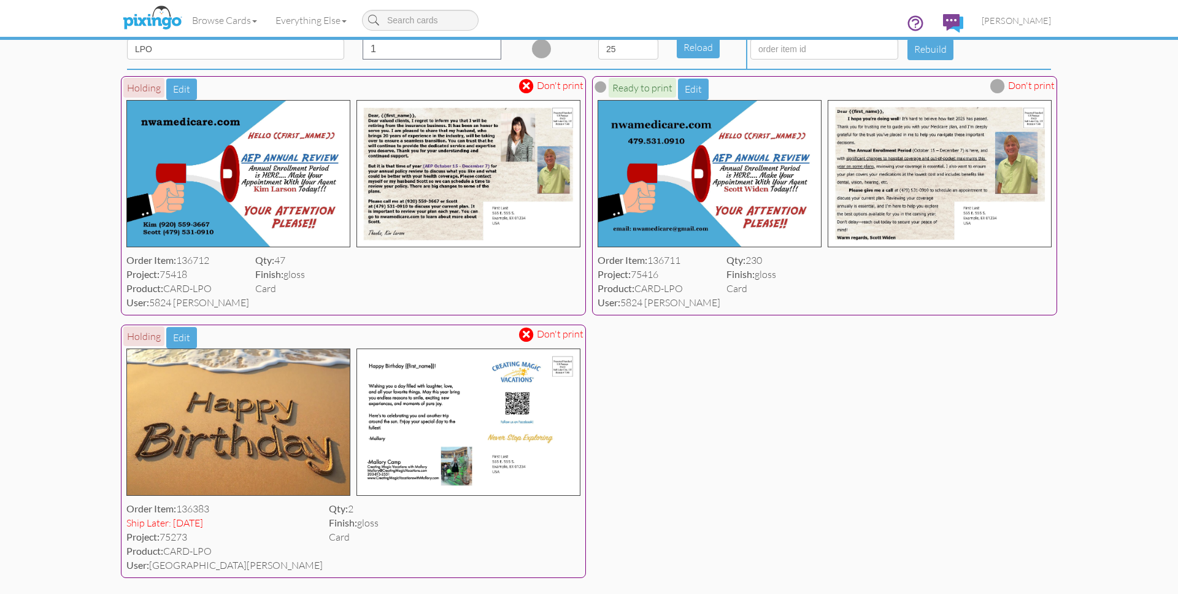
click at [994, 490] on div "Holding Edit Don't print Order Item: 136712 Project: 75418 Product: CARD-LPO Us…" at bounding box center [589, 325] width 942 height 511
click at [1019, 17] on span "[PERSON_NAME]" at bounding box center [1016, 20] width 69 height 10
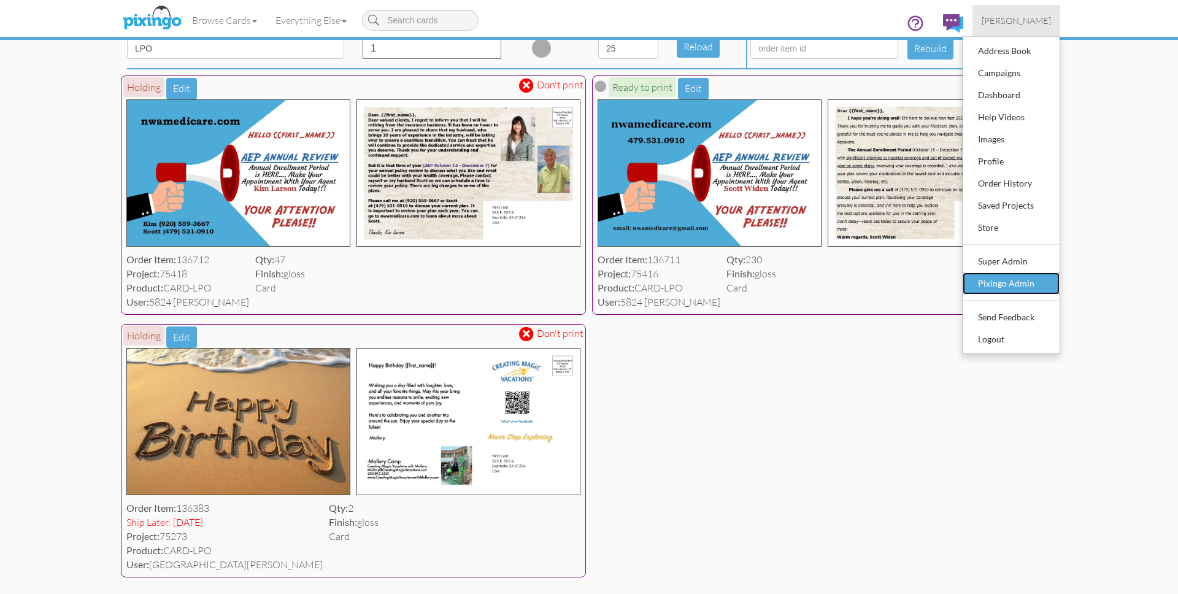
scroll to position [95, 0]
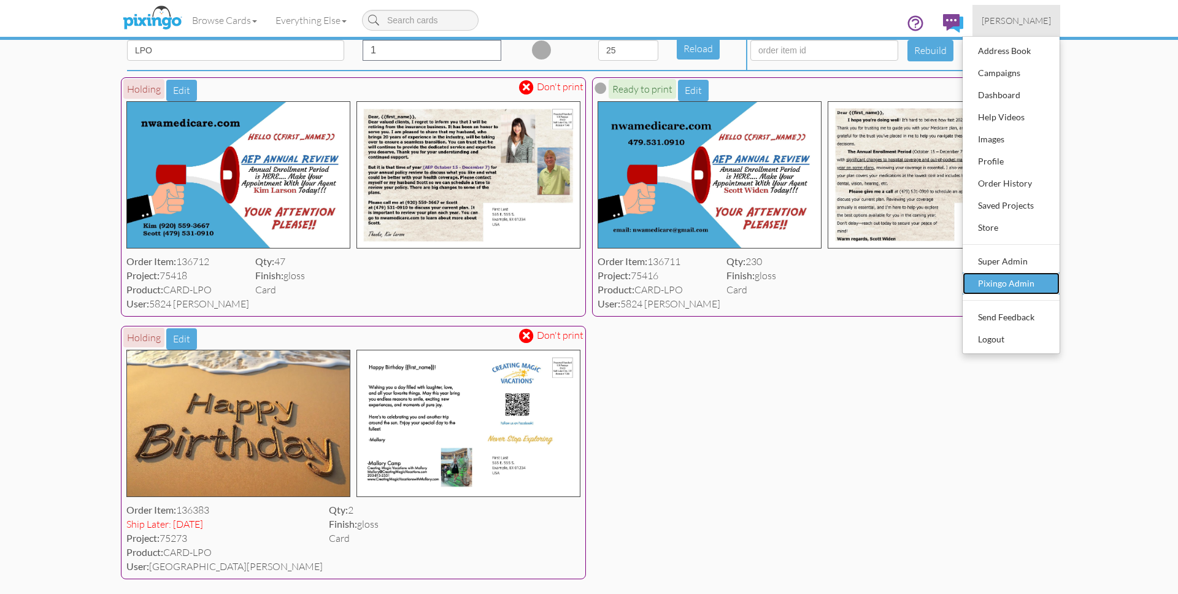
click at [1019, 287] on div "Pixingo Admin" at bounding box center [1011, 283] width 72 height 18
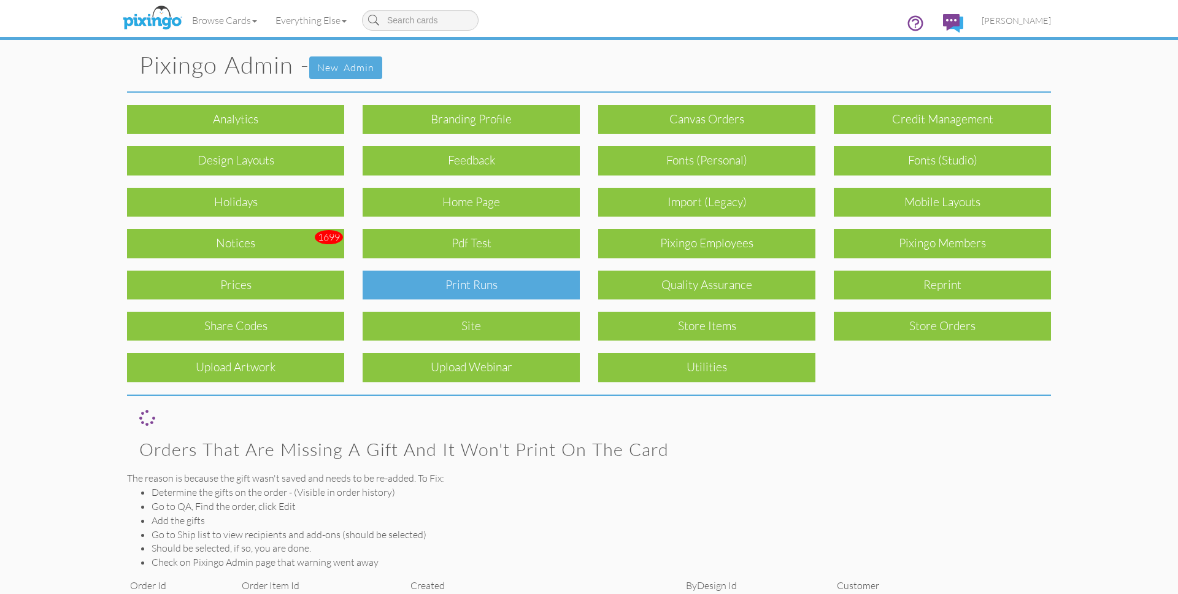
click at [496, 277] on div "Print Runs" at bounding box center [471, 285] width 217 height 29
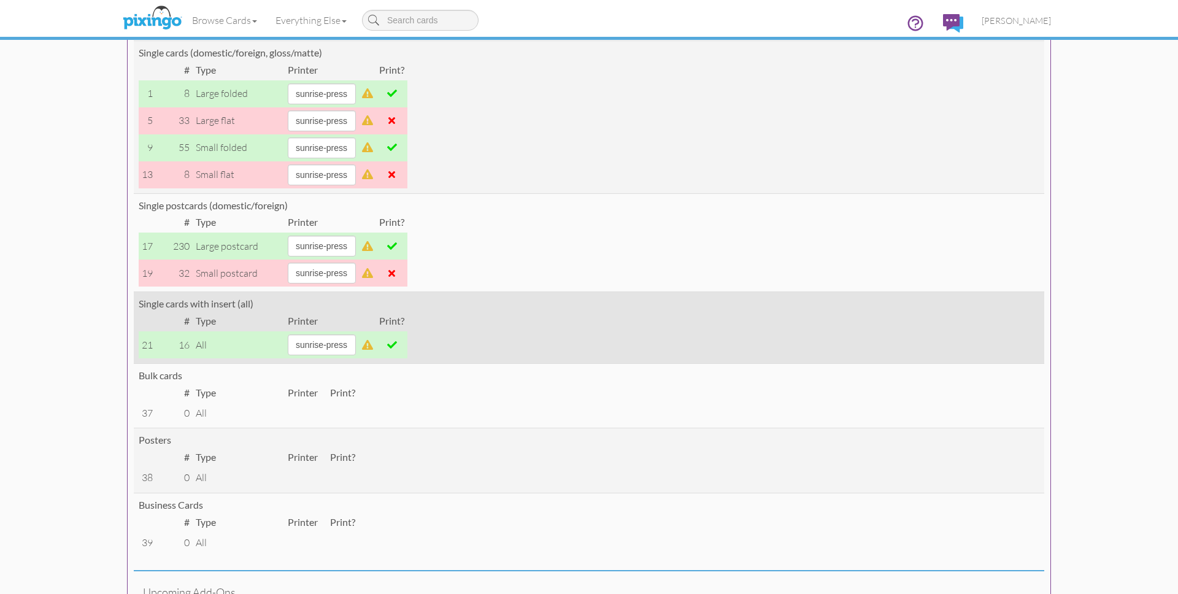
scroll to position [179, 0]
click at [397, 344] on span at bounding box center [392, 343] width 10 height 10
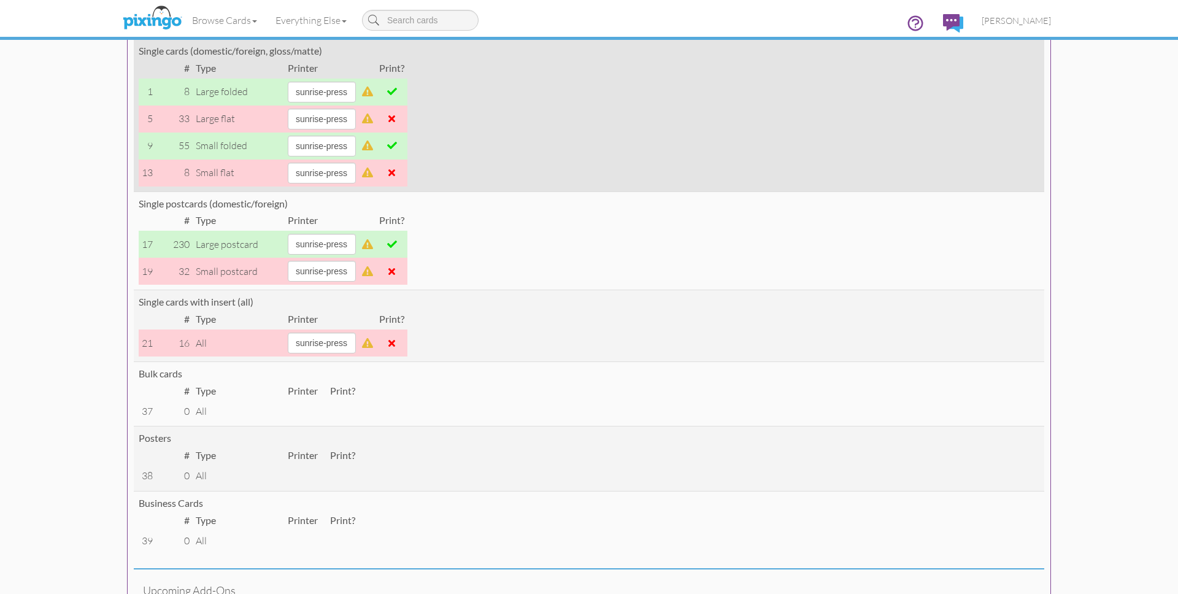
click at [397, 145] on span at bounding box center [392, 146] width 10 height 10
click at [397, 93] on span at bounding box center [392, 92] width 10 height 10
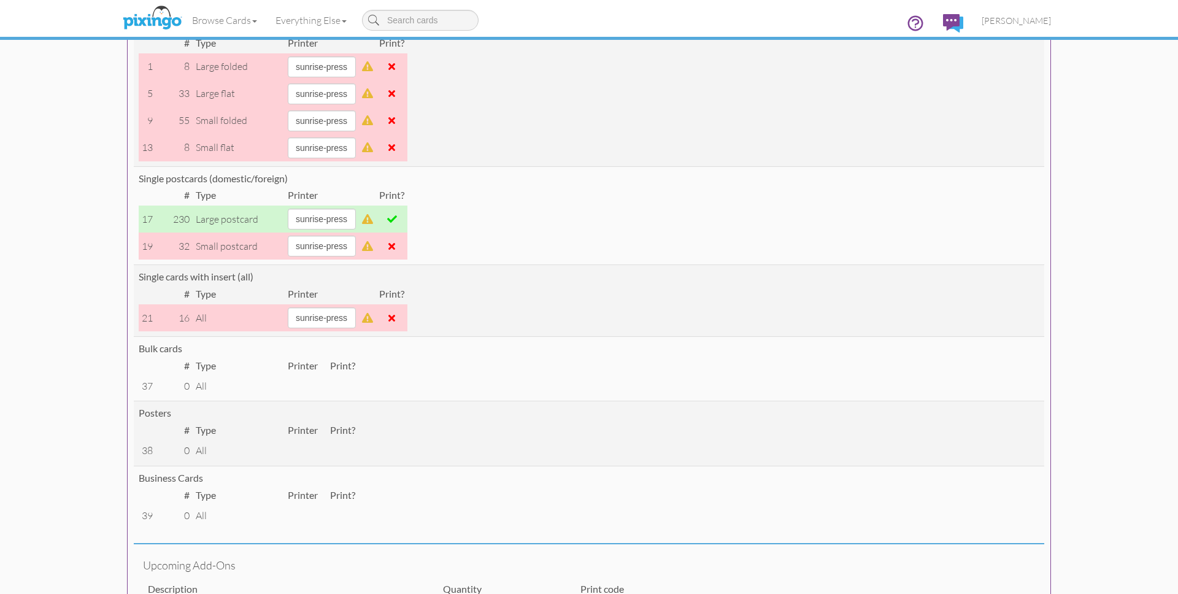
scroll to position [0, 0]
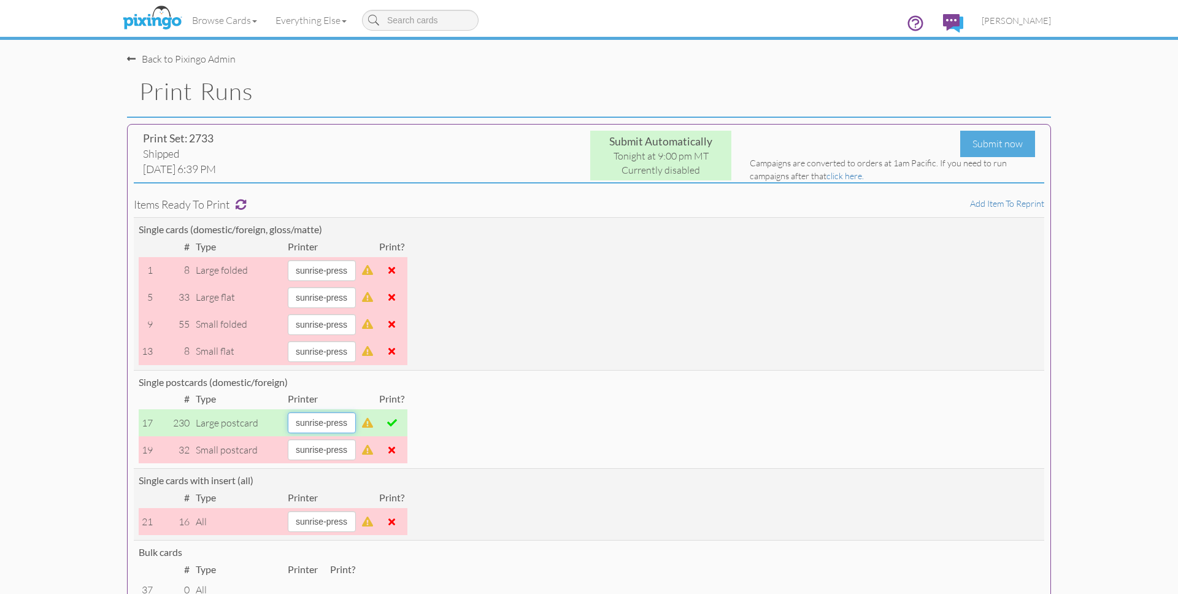
click at [356, 424] on select "[PERSON_NAME] sky-mail sunrise-press" at bounding box center [322, 422] width 68 height 21
select select "string:sky-mail"
click at [288, 412] on select "[PERSON_NAME] sky-mail sunrise-press" at bounding box center [322, 422] width 68 height 21
click at [985, 147] on div "Submit now" at bounding box center [997, 144] width 75 height 26
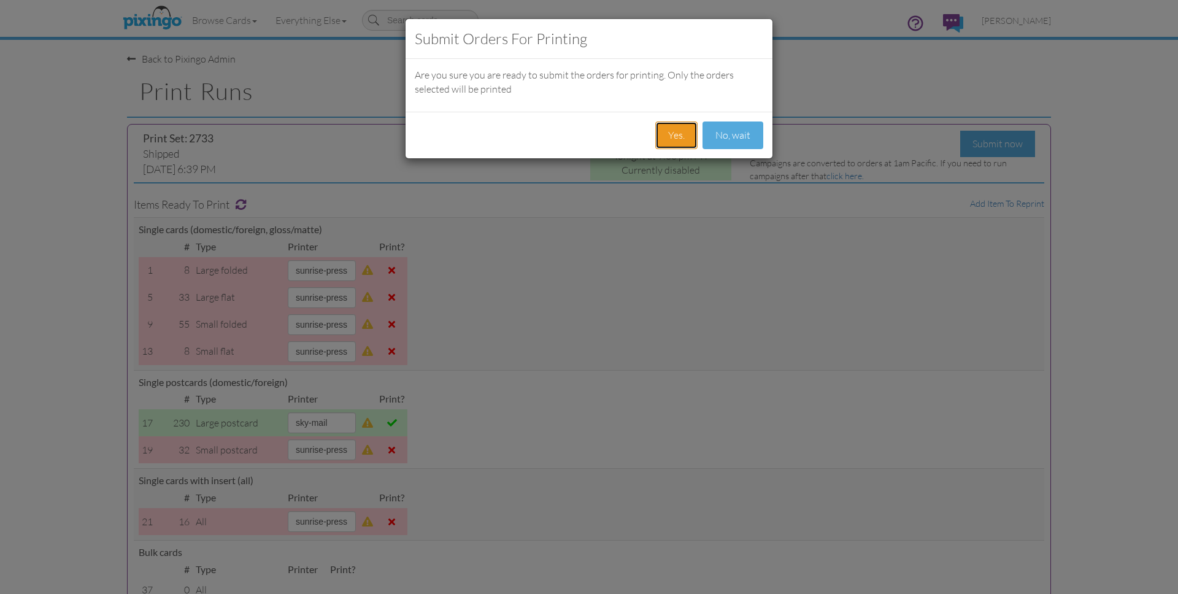
click at [661, 132] on button "Yes." at bounding box center [676, 135] width 42 height 28
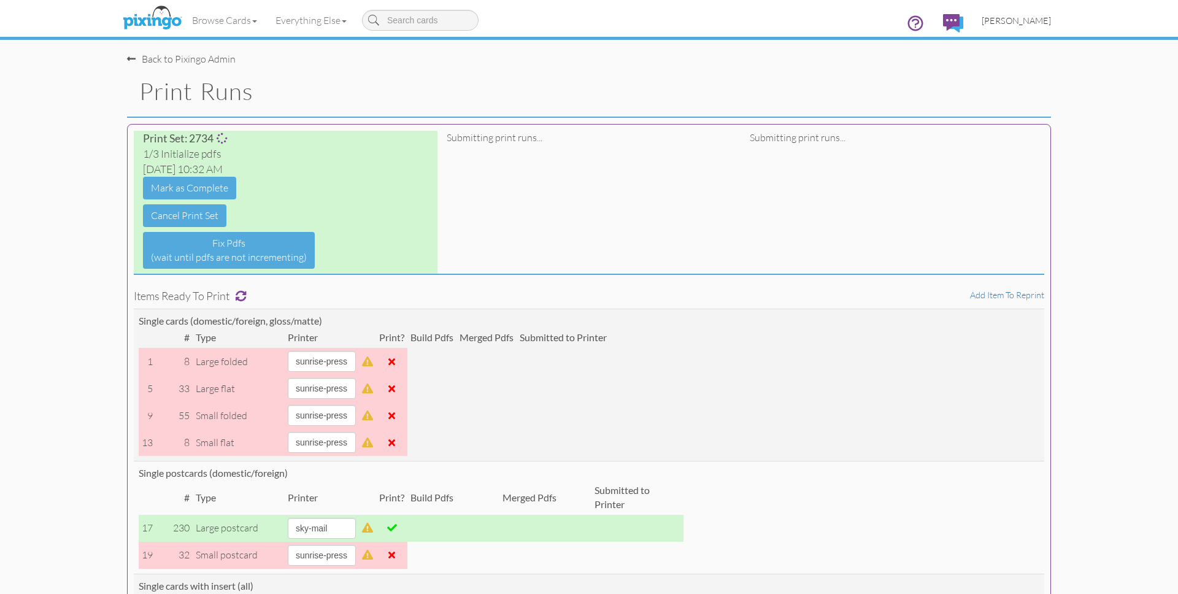
click at [1023, 22] on span "[PERSON_NAME]" at bounding box center [1016, 20] width 69 height 10
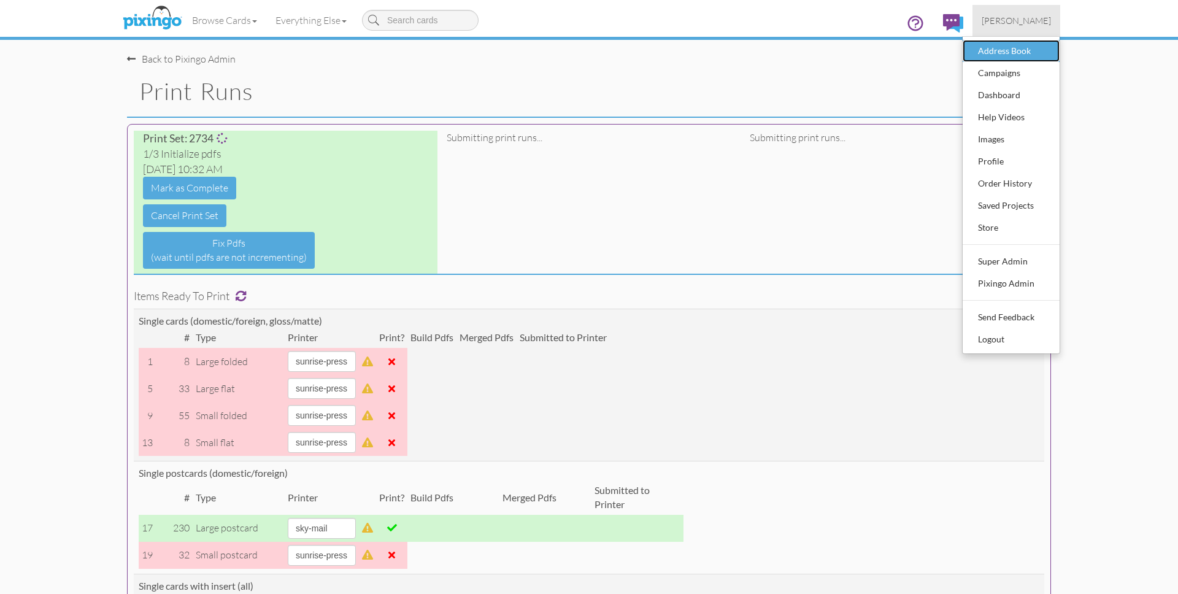
click at [1012, 48] on div "Address Book" at bounding box center [1011, 51] width 72 height 18
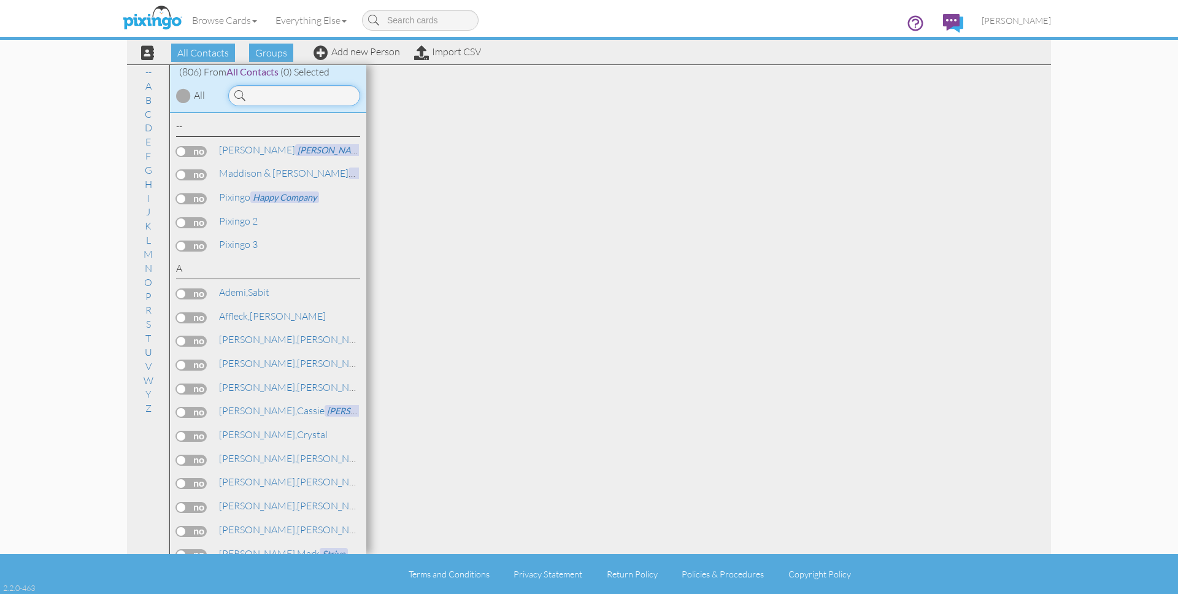
click at [261, 94] on input at bounding box center [294, 95] width 132 height 21
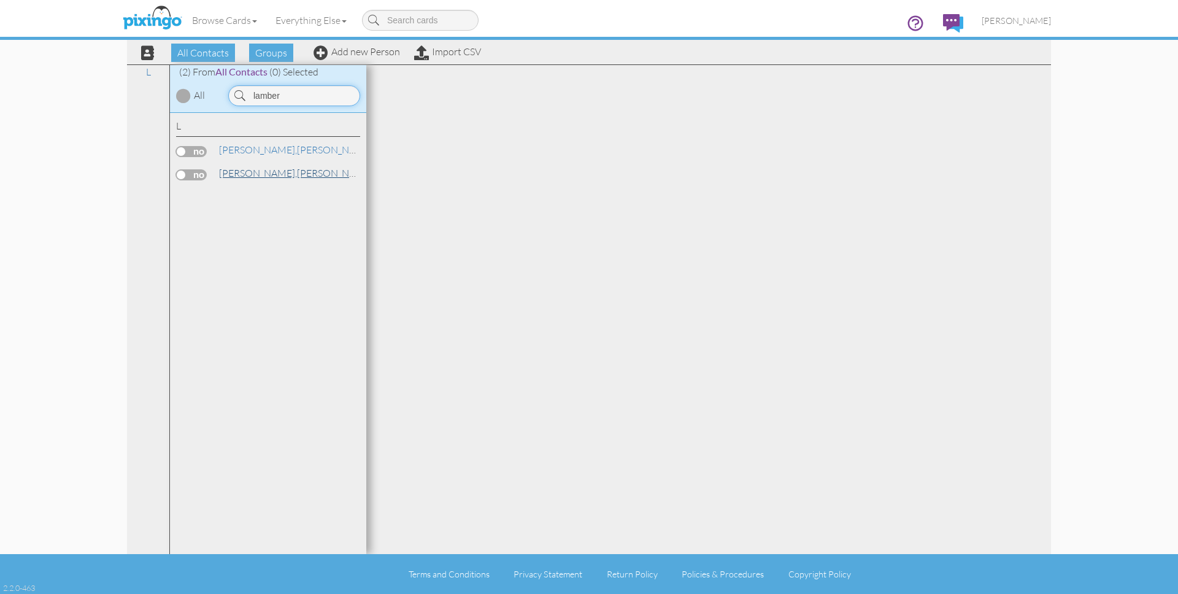
type input "lamber"
click at [239, 171] on span "[PERSON_NAME]," at bounding box center [258, 173] width 78 height 12
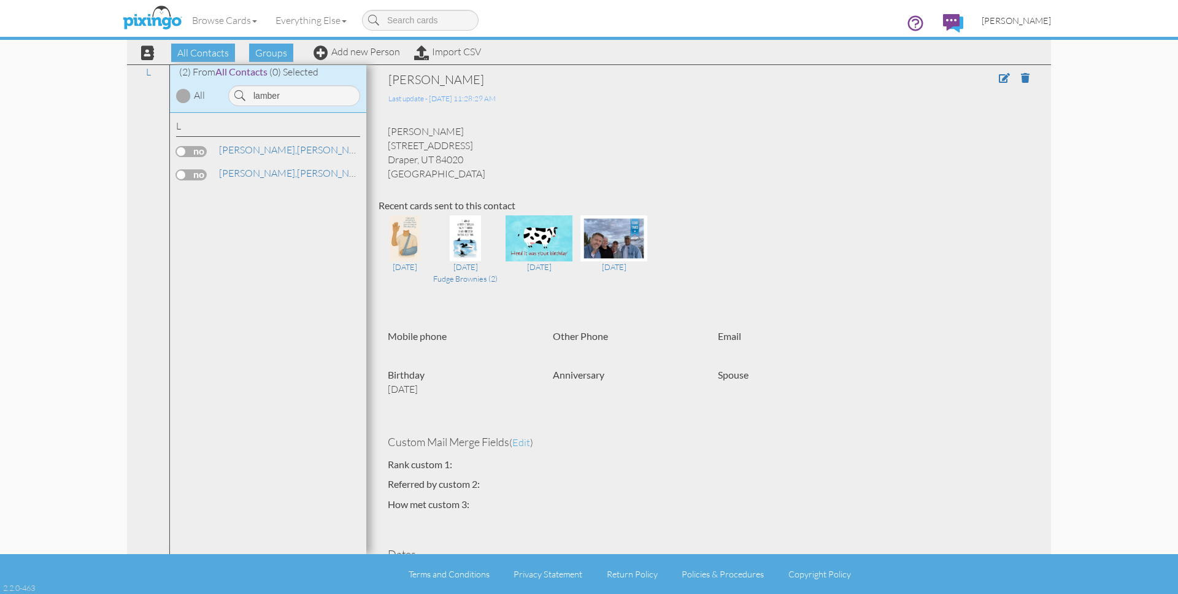
click at [1033, 25] on span "[PERSON_NAME]" at bounding box center [1016, 20] width 69 height 10
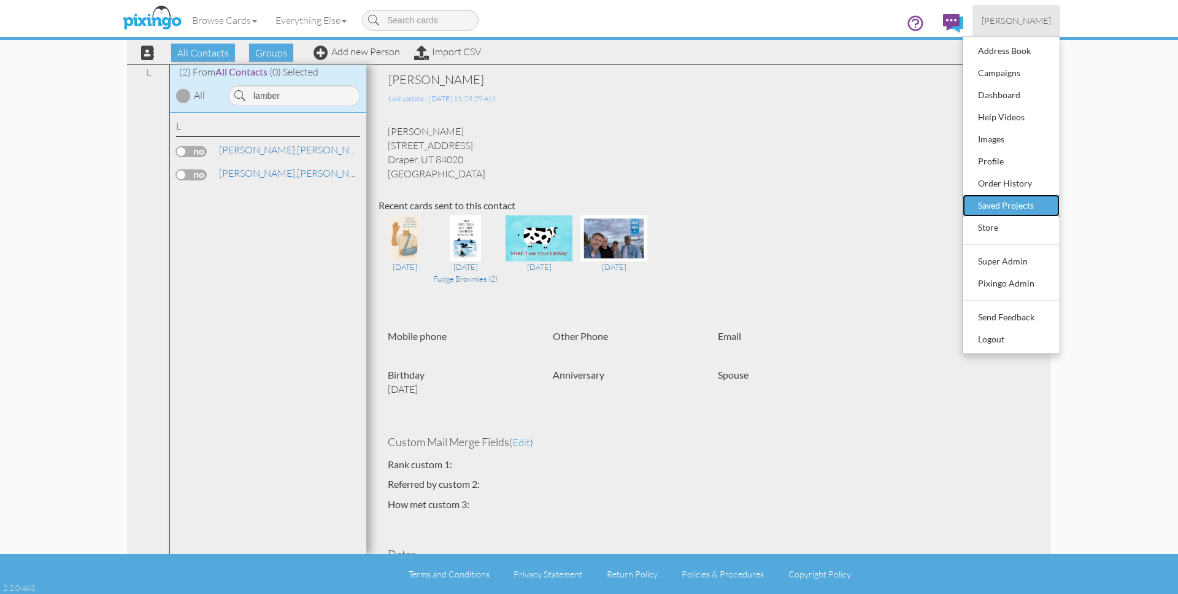
click at [1019, 210] on div "Saved Projects" at bounding box center [1011, 205] width 72 height 18
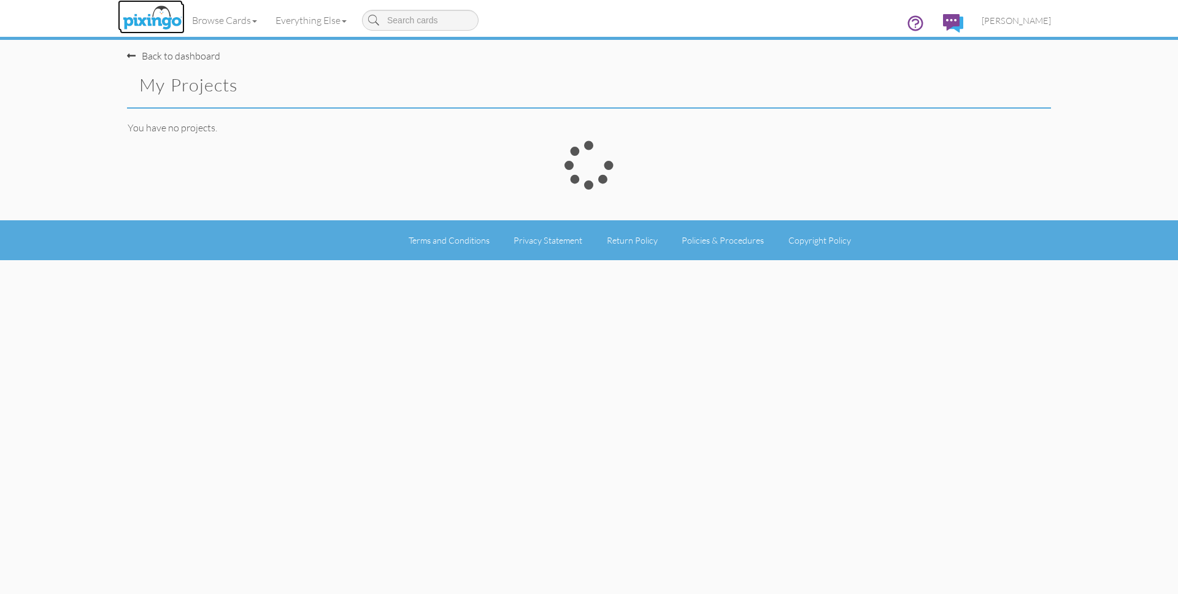
click at [158, 22] on img at bounding box center [152, 18] width 65 height 31
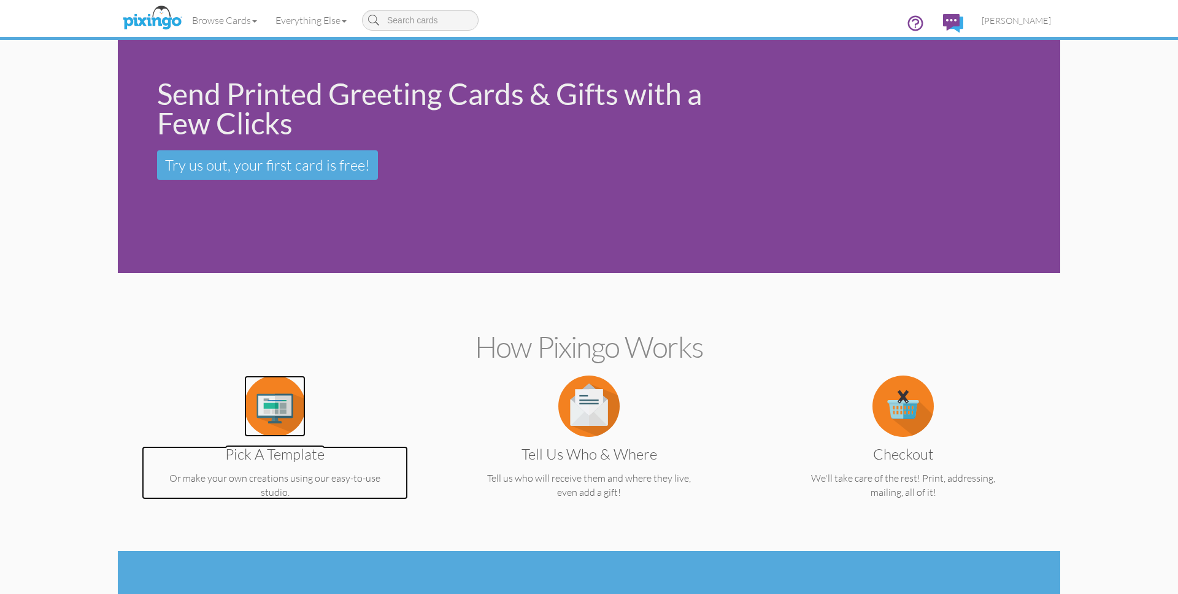
click at [255, 404] on img at bounding box center [274, 405] width 61 height 61
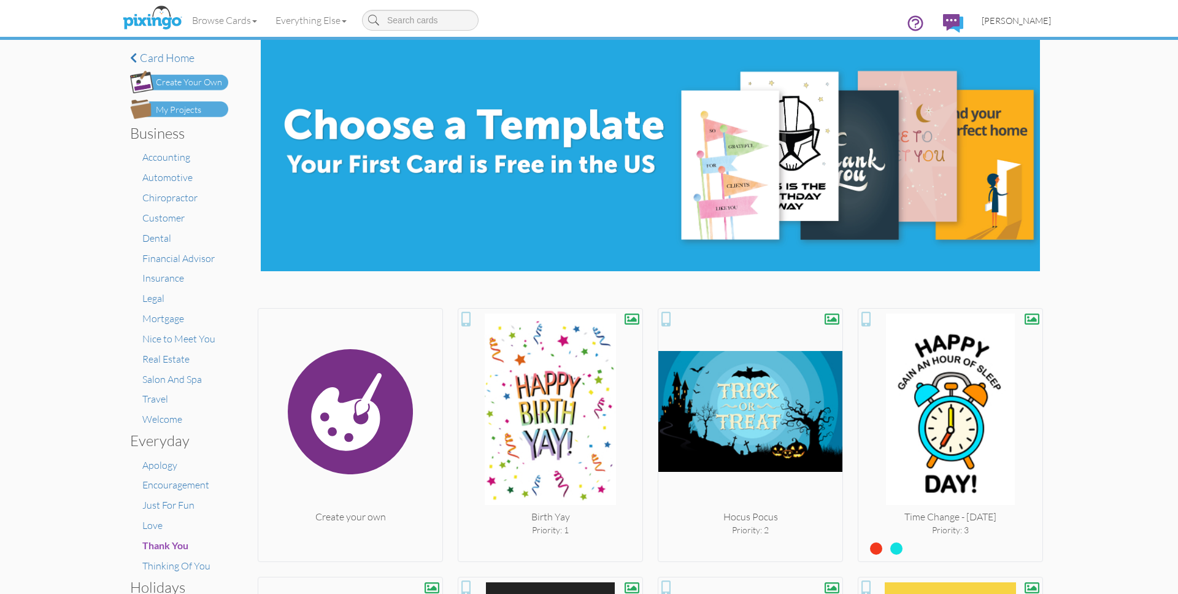
click at [1032, 23] on span "[PERSON_NAME]" at bounding box center [1016, 20] width 69 height 10
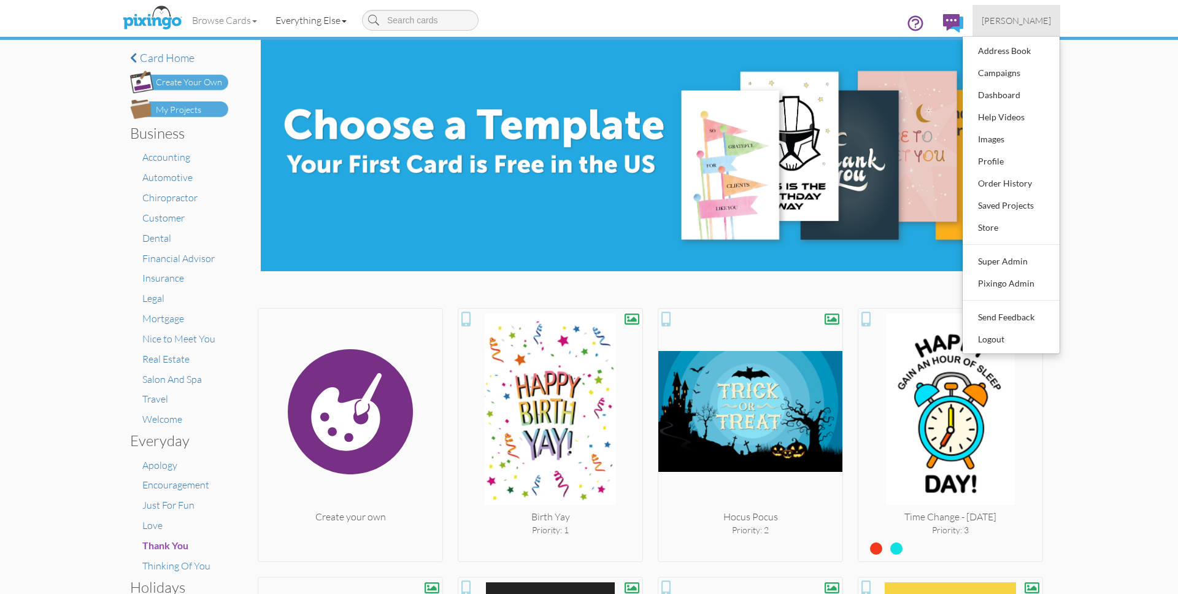
click at [308, 23] on link "Everything Else" at bounding box center [311, 20] width 90 height 31
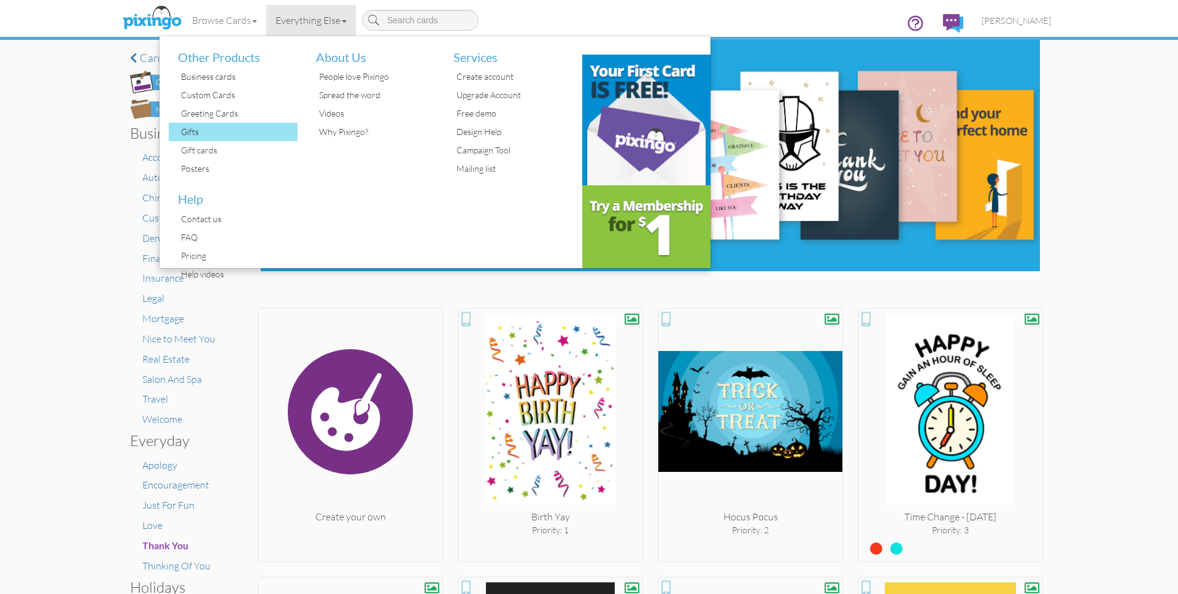
click at [194, 129] on div "Gifts" at bounding box center [238, 132] width 120 height 18
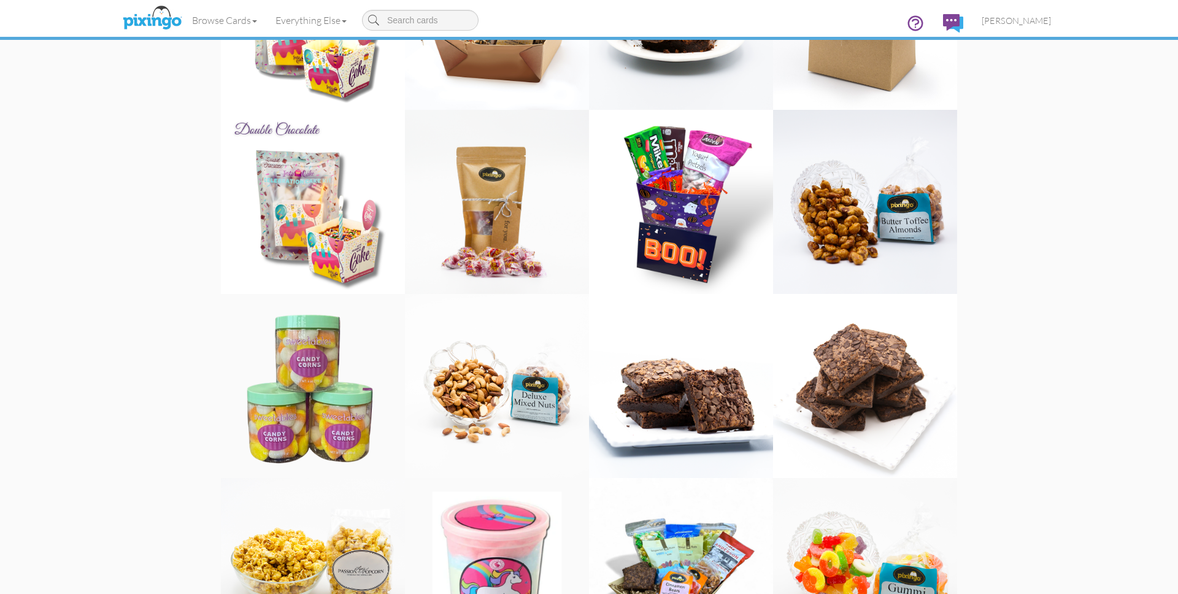
scroll to position [929, 0]
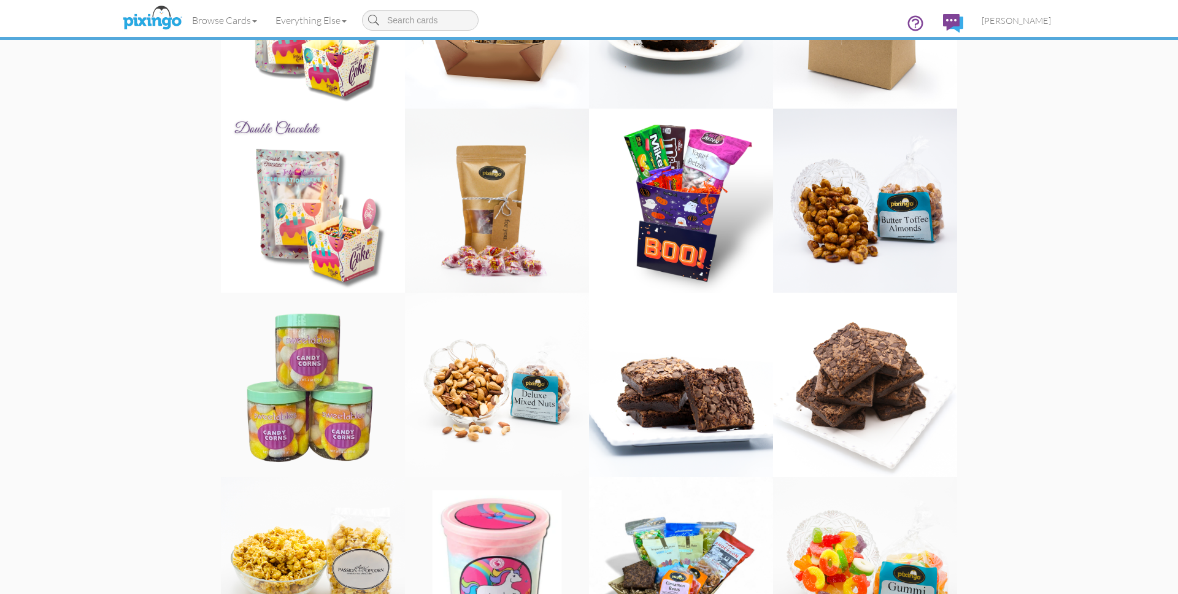
click at [660, 214] on img at bounding box center [681, 201] width 184 height 184
click at [1125, 281] on gifts "Toggle navigation Visit Pixingo Mobile Browse Cards Business Accounting Automot…" at bounding box center [589, 269] width 1178 height 2397
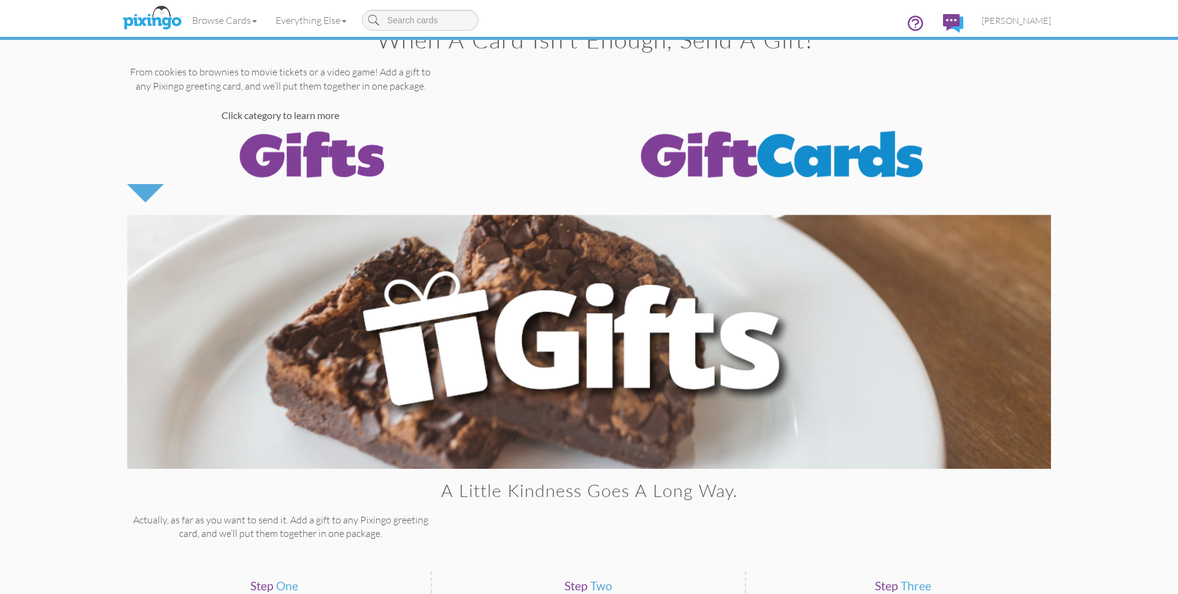
scroll to position [0, 0]
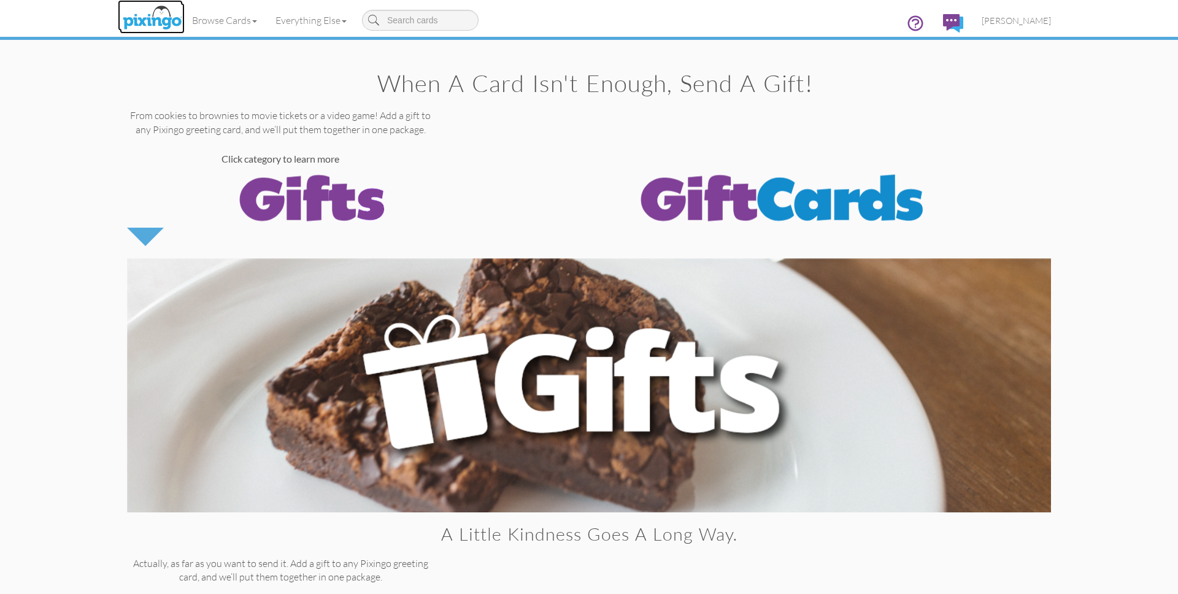
click at [151, 18] on img at bounding box center [152, 18] width 65 height 31
